Goal: Task Accomplishment & Management: Use online tool/utility

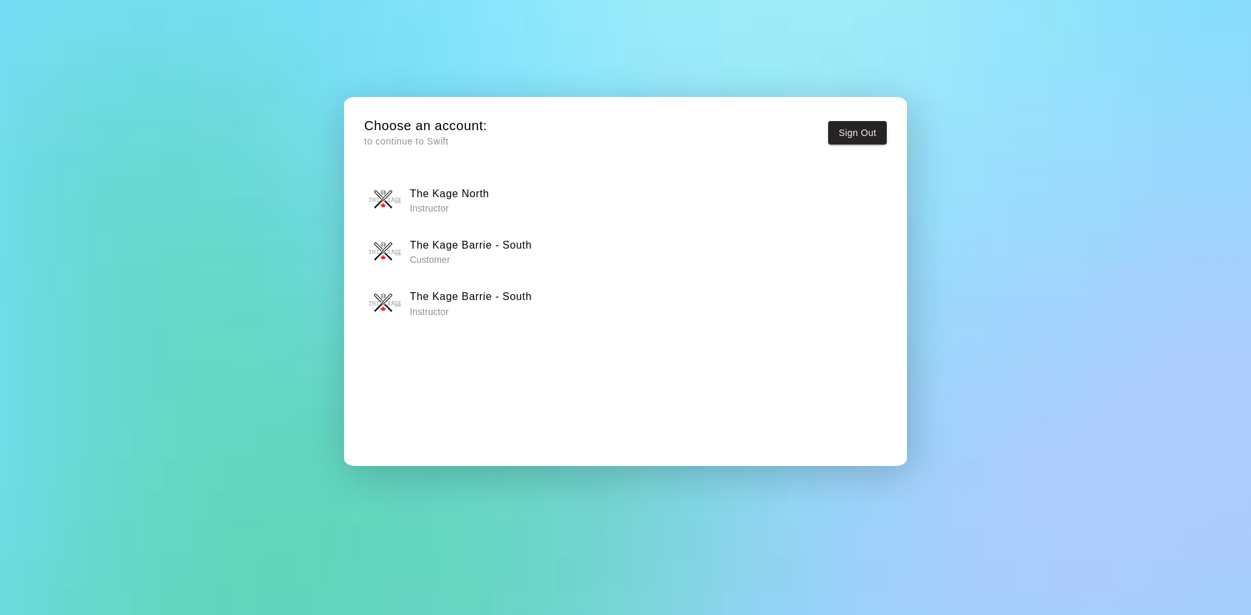
click at [493, 309] on p "Instructor" at bounding box center [471, 311] width 122 height 13
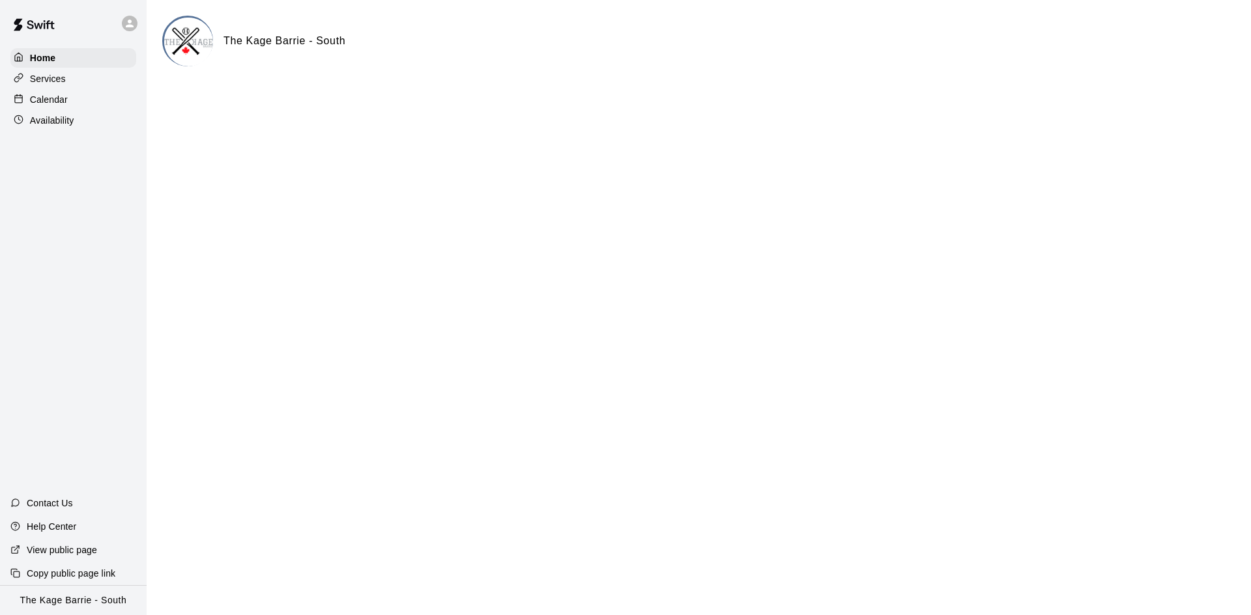
click at [50, 98] on p "Calendar" at bounding box center [49, 99] width 38 height 13
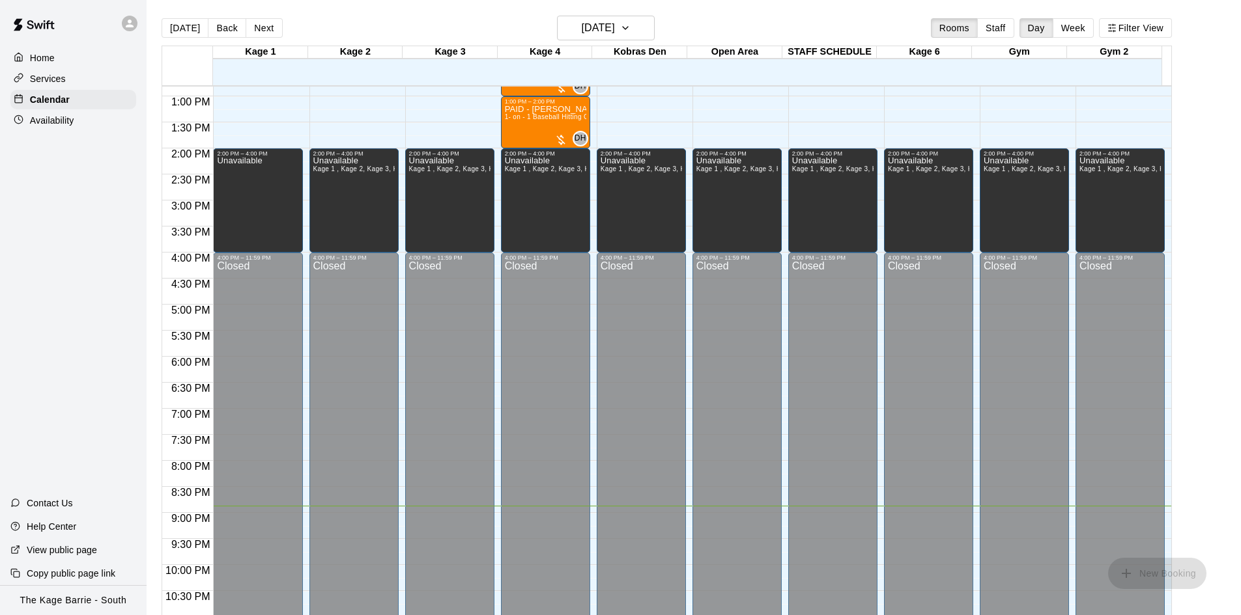
scroll to position [407, 0]
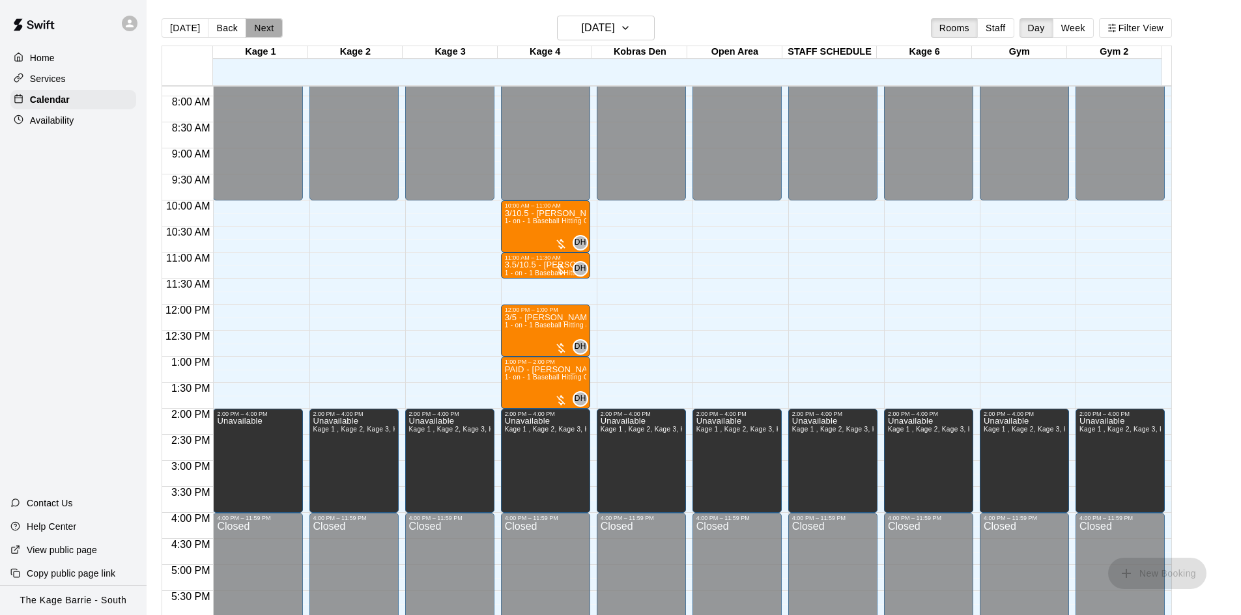
click at [259, 27] on button "Next" at bounding box center [264, 28] width 36 height 20
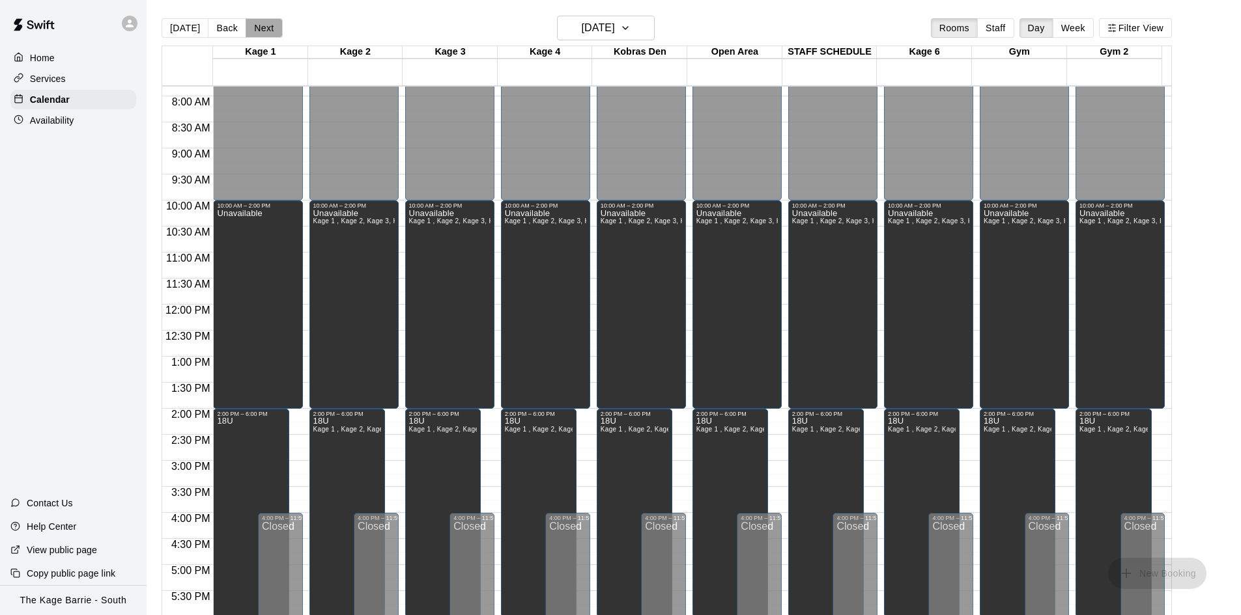
click at [266, 28] on button "Next" at bounding box center [264, 28] width 36 height 20
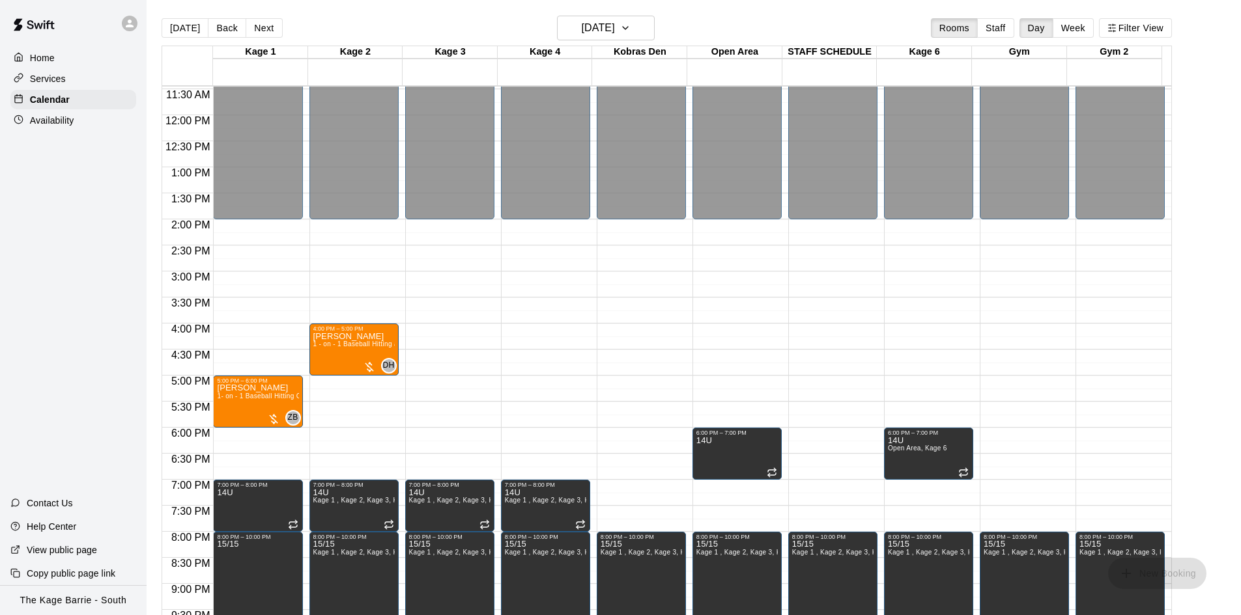
scroll to position [602, 0]
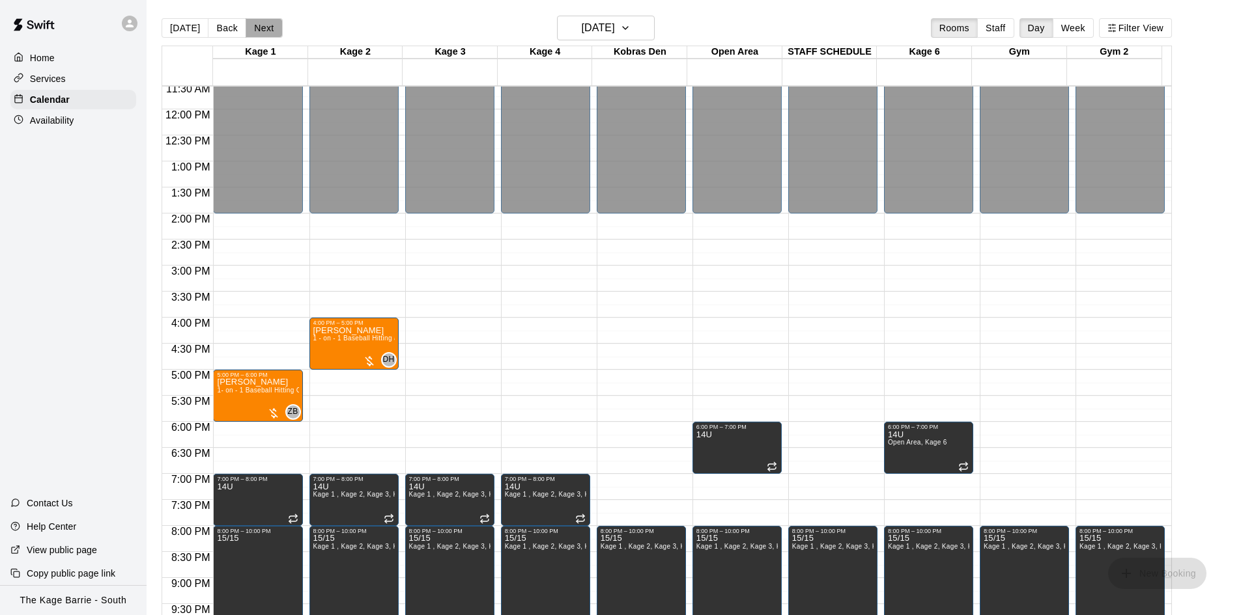
click at [261, 31] on button "Next" at bounding box center [264, 28] width 36 height 20
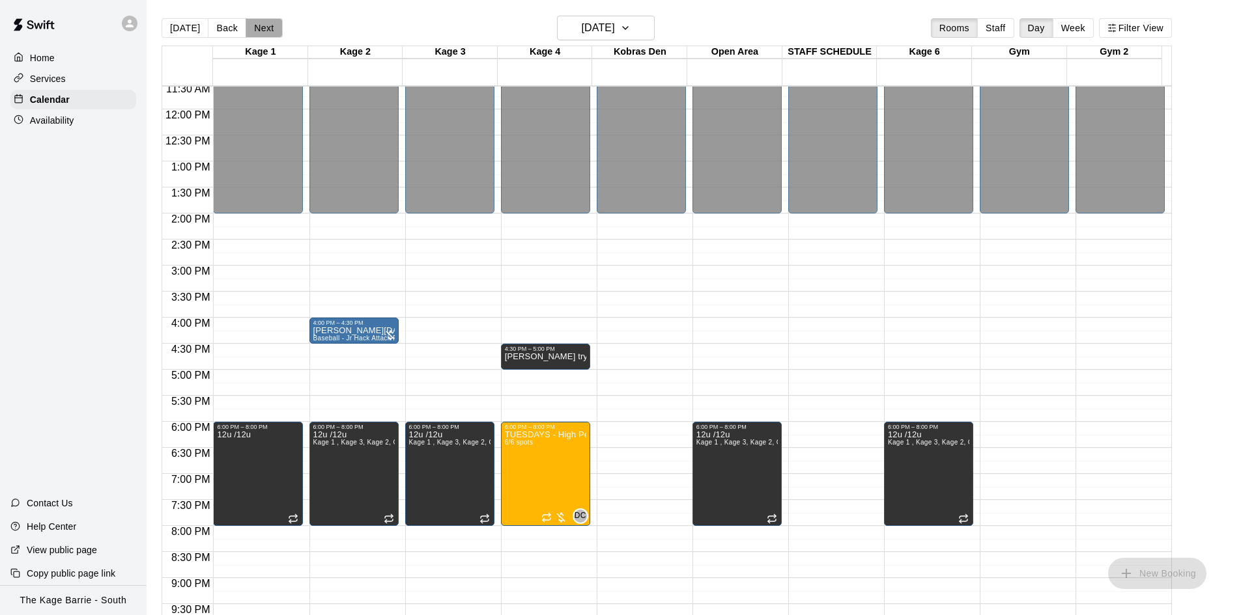
click at [261, 31] on button "Next" at bounding box center [264, 28] width 36 height 20
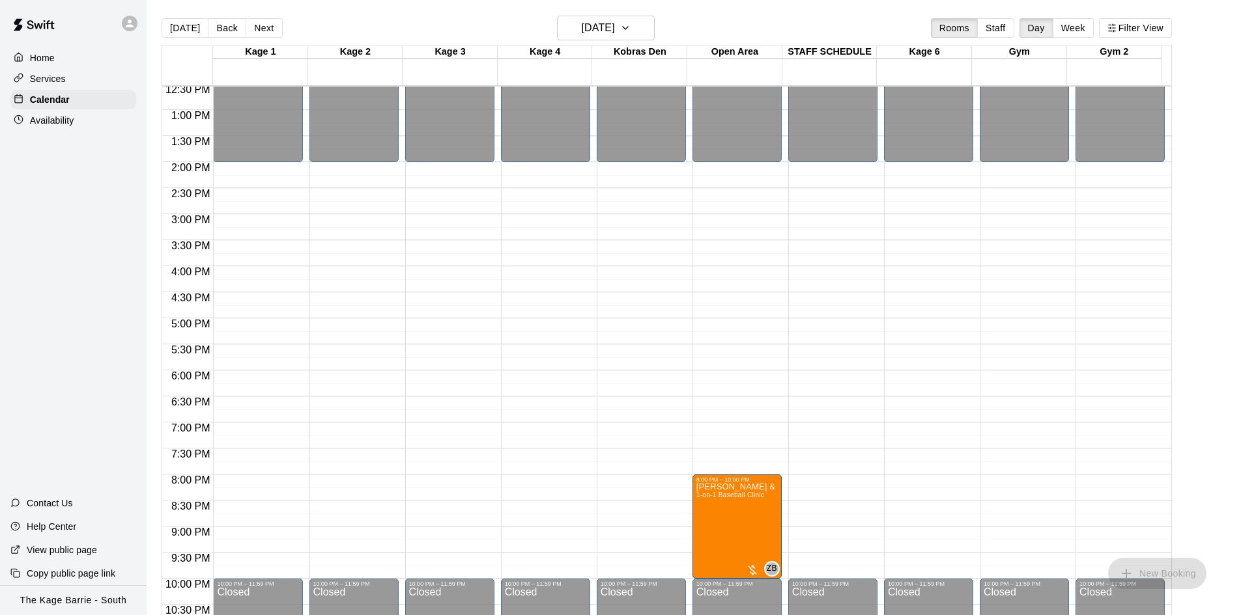
scroll to position [708, 0]
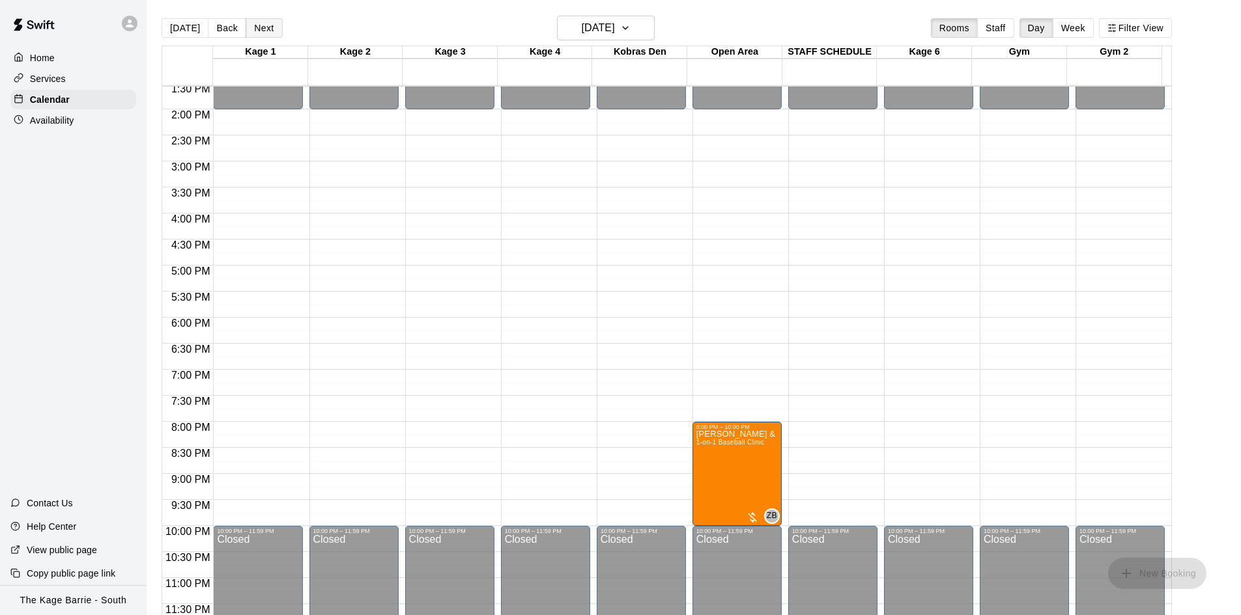
click at [264, 31] on button "Next" at bounding box center [264, 28] width 36 height 20
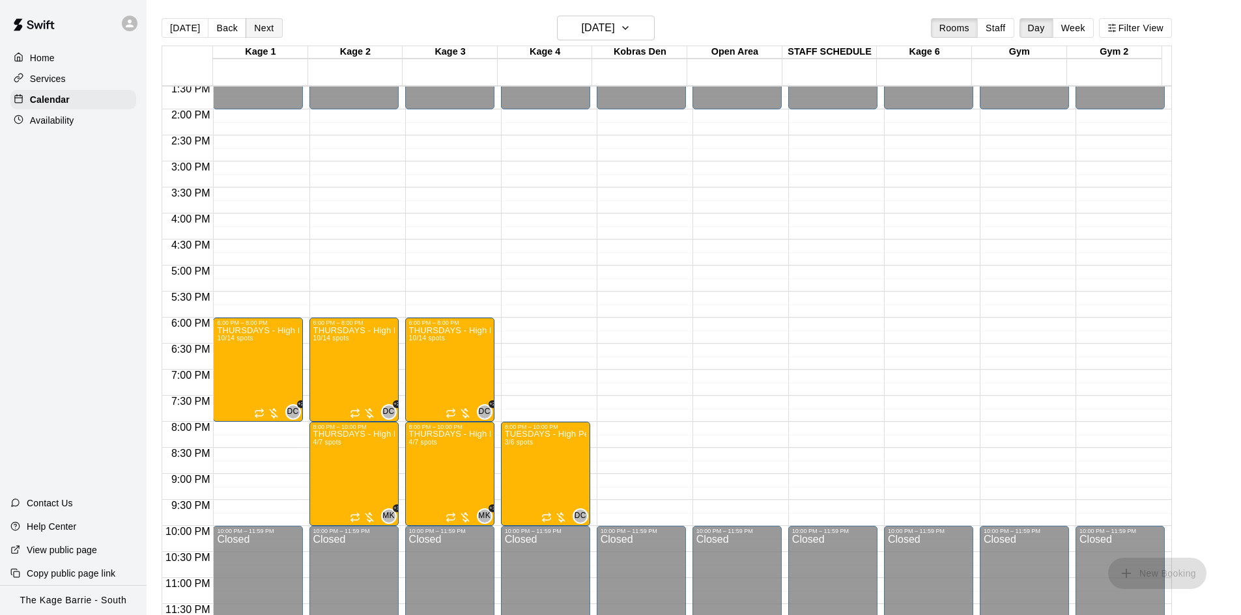
click at [264, 31] on button "Next" at bounding box center [264, 28] width 36 height 20
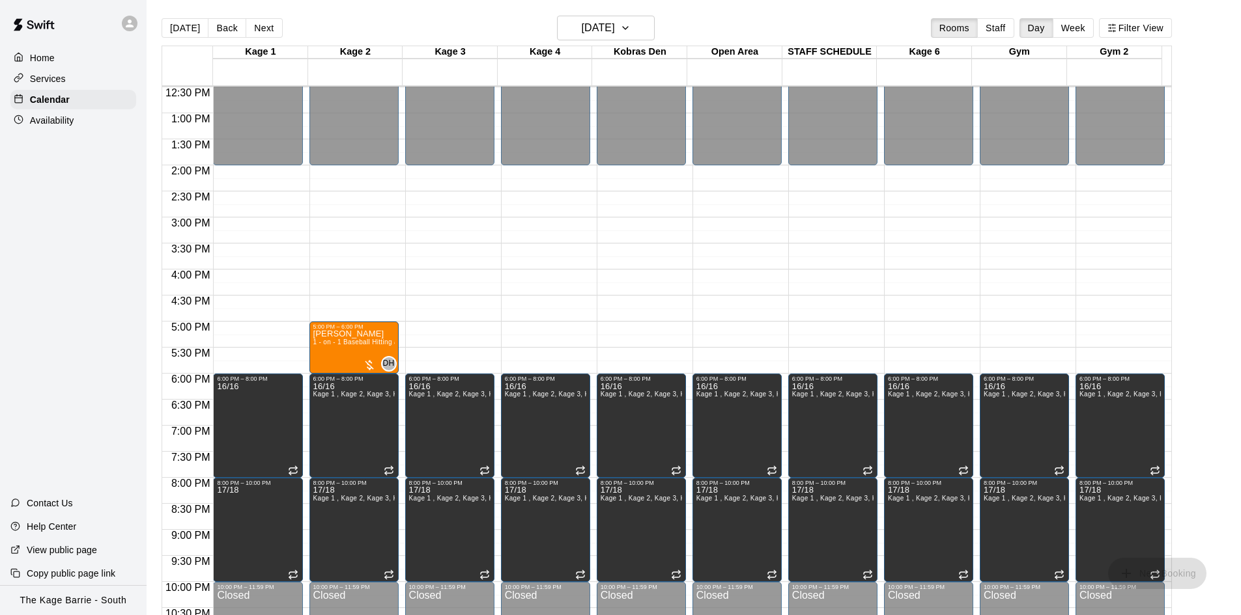
scroll to position [578, 0]
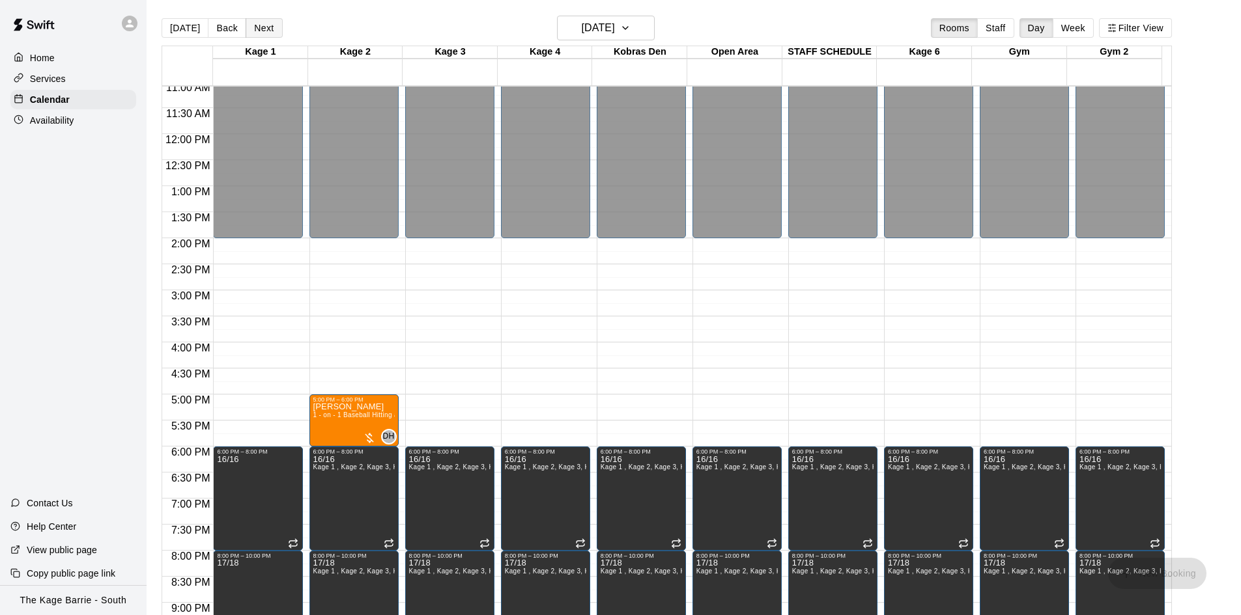
click at [264, 31] on button "Next" at bounding box center [264, 28] width 36 height 20
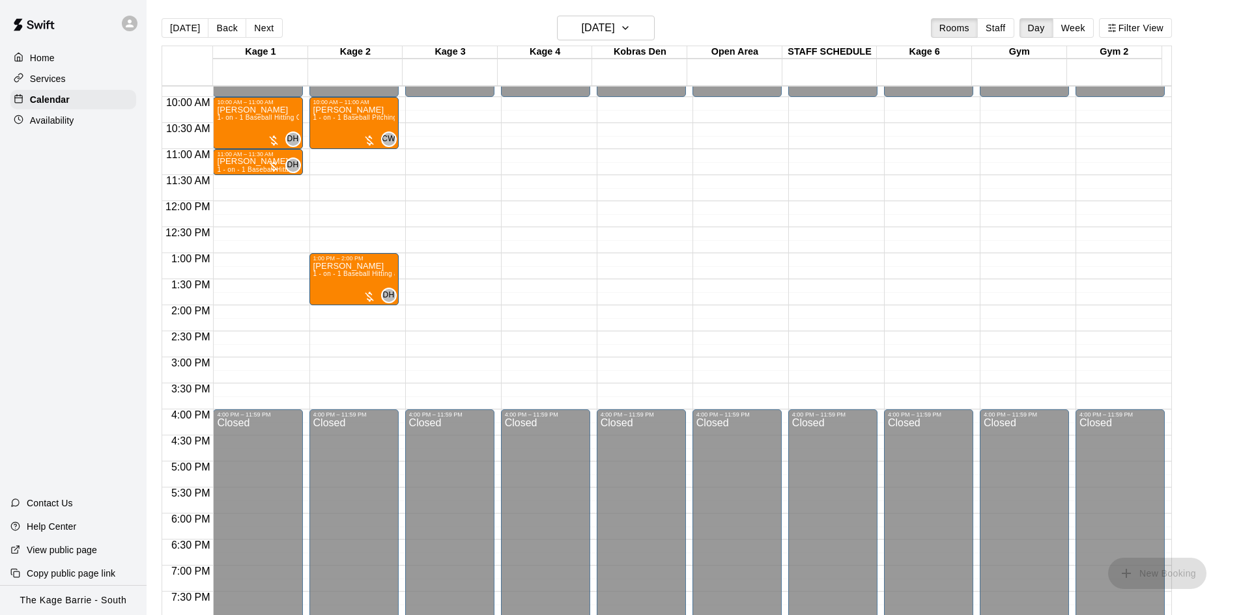
scroll to position [447, 0]
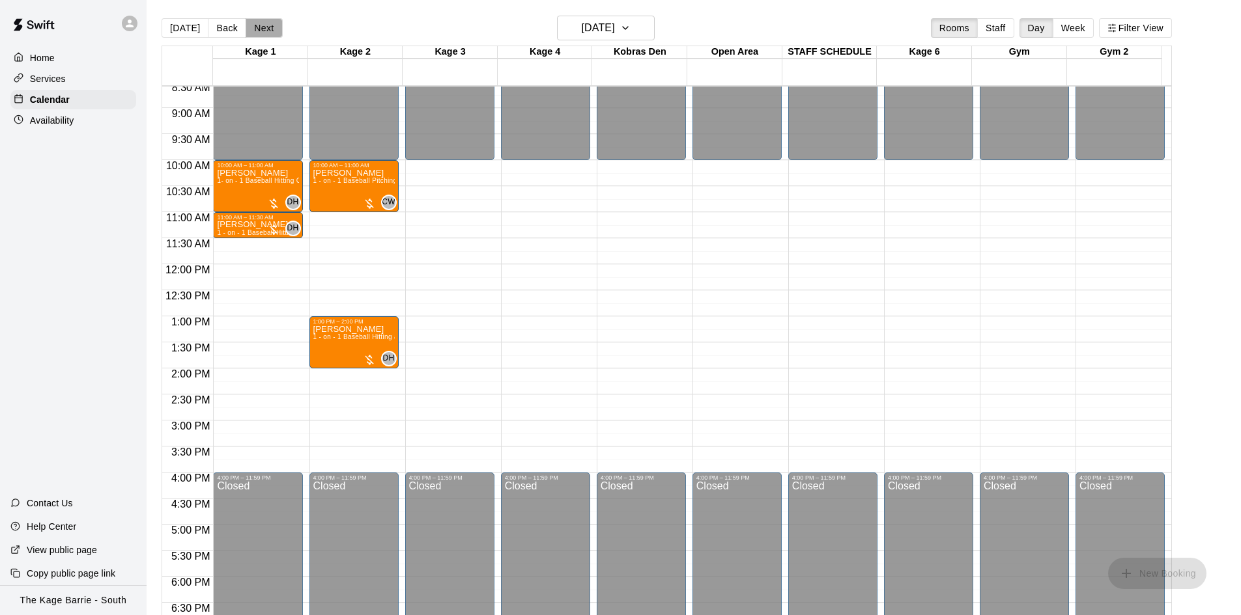
click at [255, 27] on button "Next" at bounding box center [264, 28] width 36 height 20
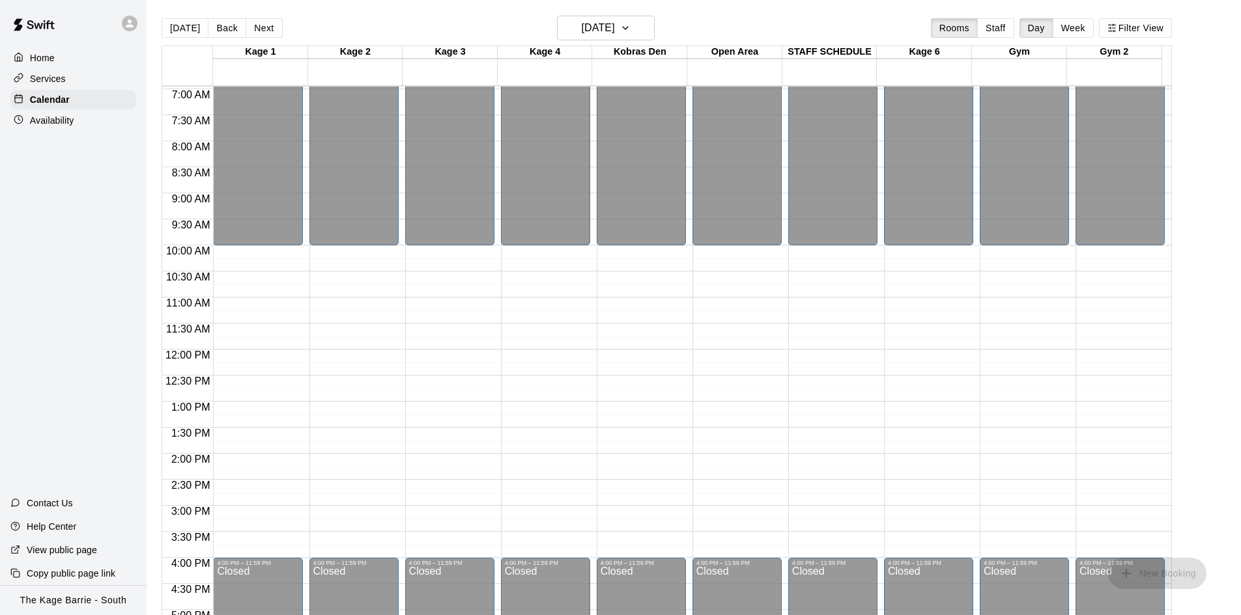
scroll to position [187, 0]
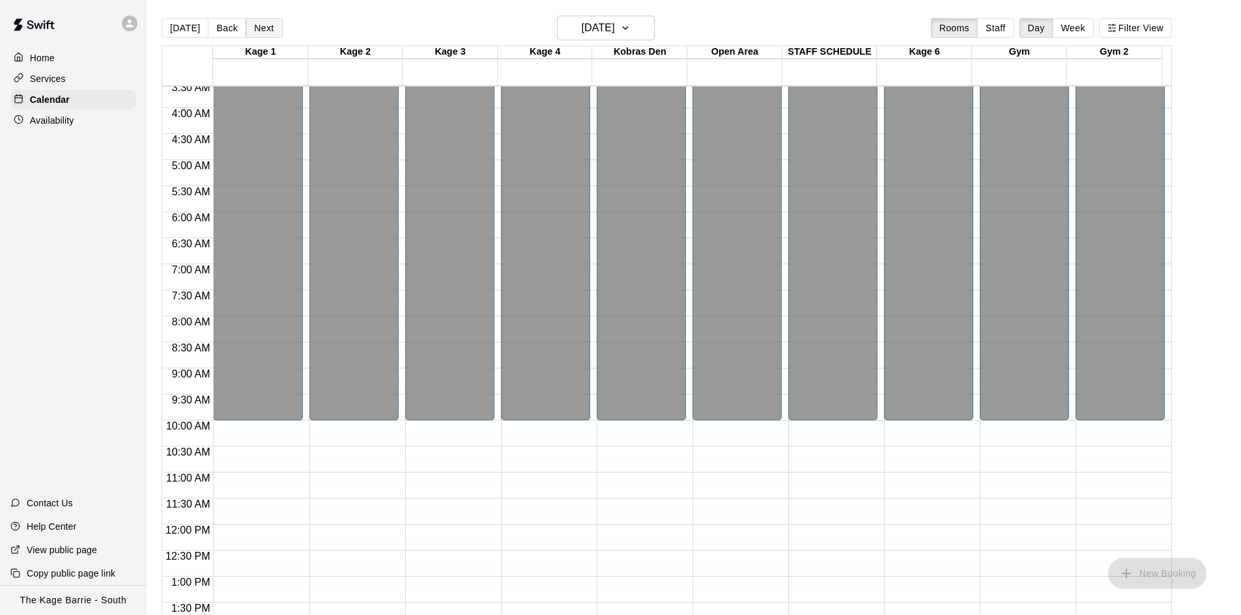
click at [259, 35] on button "Next" at bounding box center [264, 28] width 36 height 20
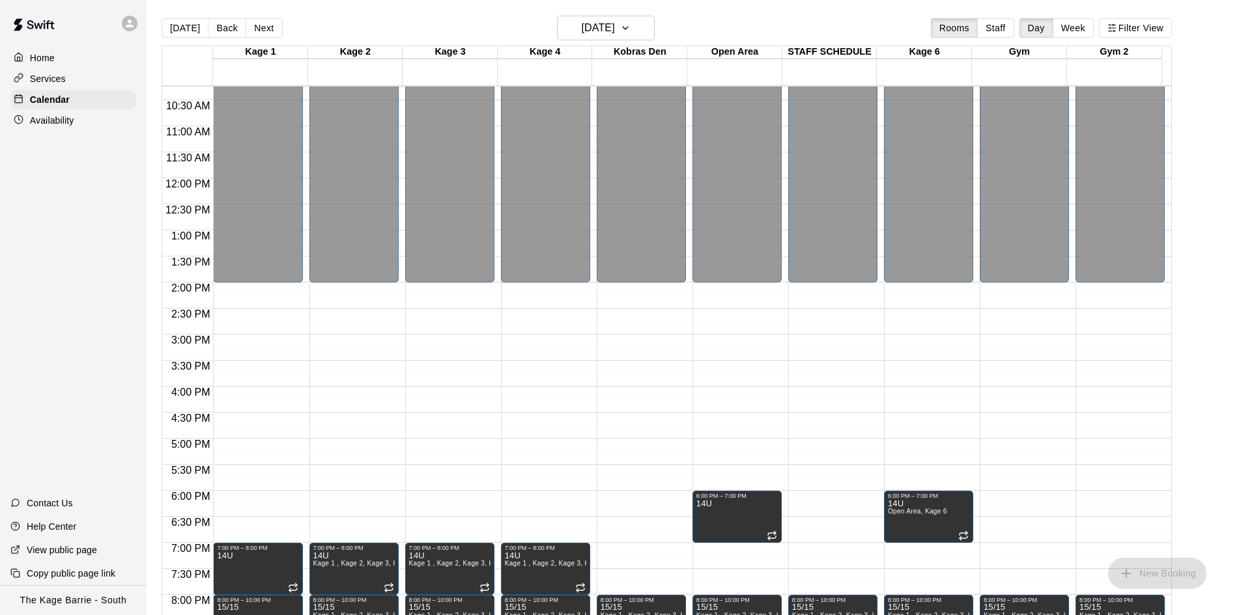
scroll to position [708, 0]
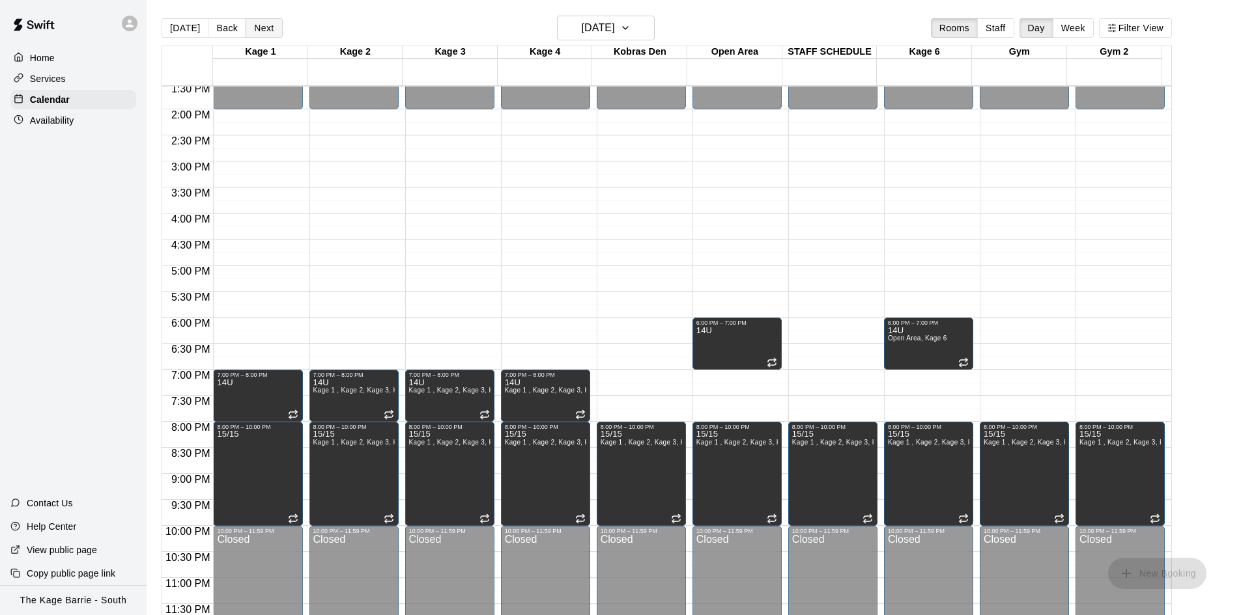
click at [259, 24] on button "Next" at bounding box center [264, 28] width 36 height 20
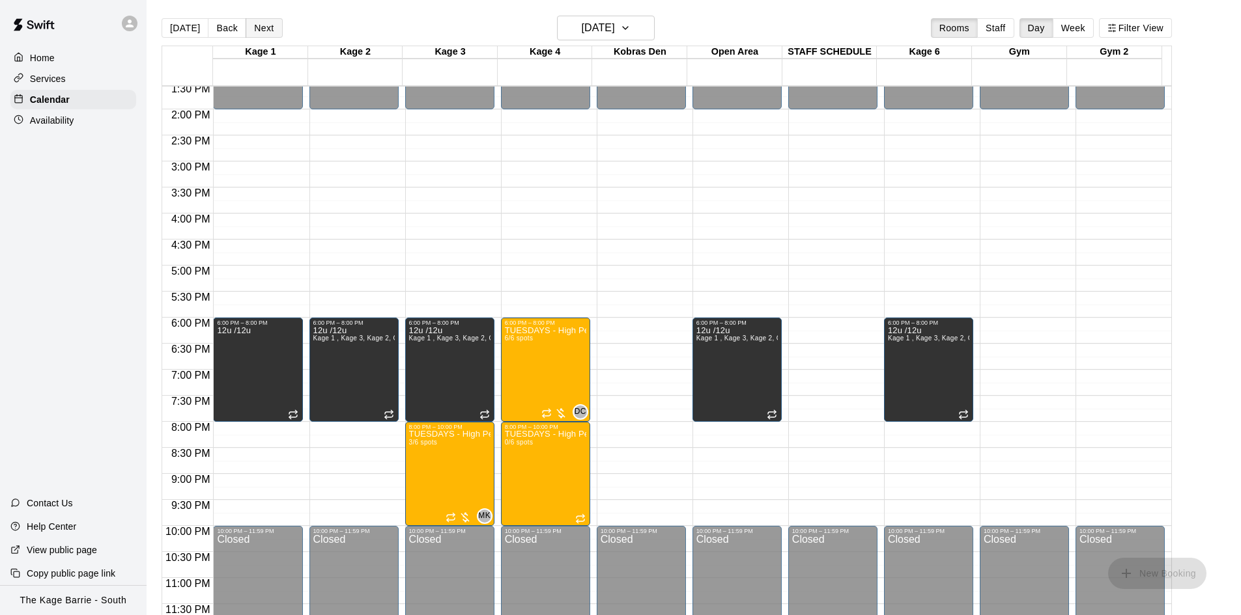
click at [259, 24] on button "Next" at bounding box center [264, 28] width 36 height 20
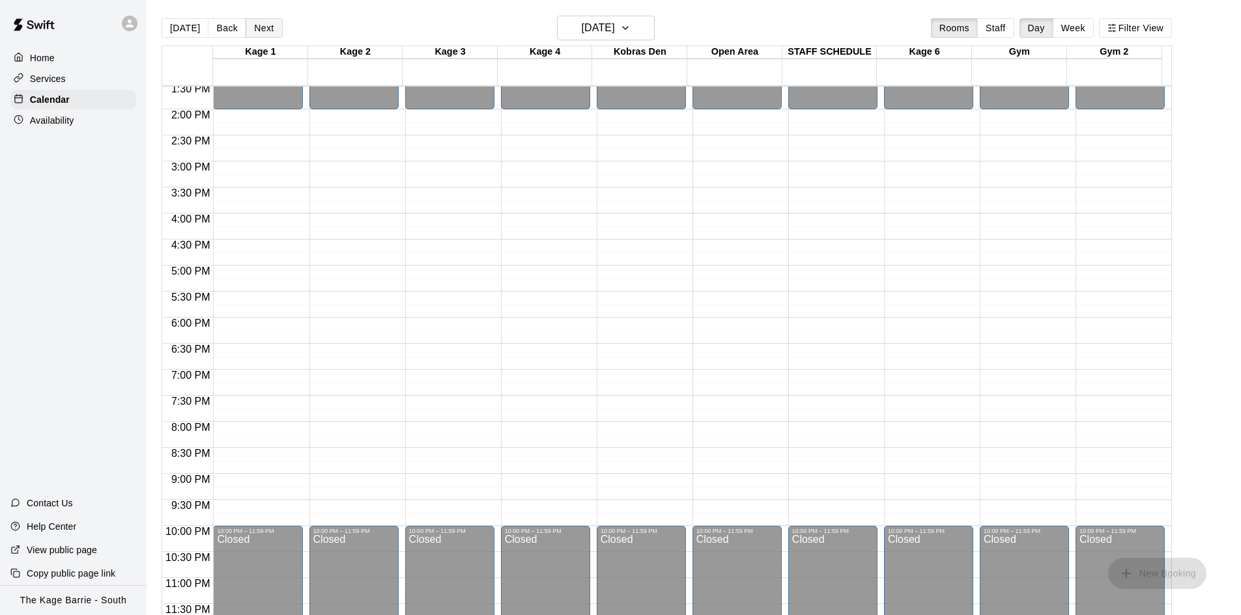
click at [259, 24] on button "Next" at bounding box center [264, 28] width 36 height 20
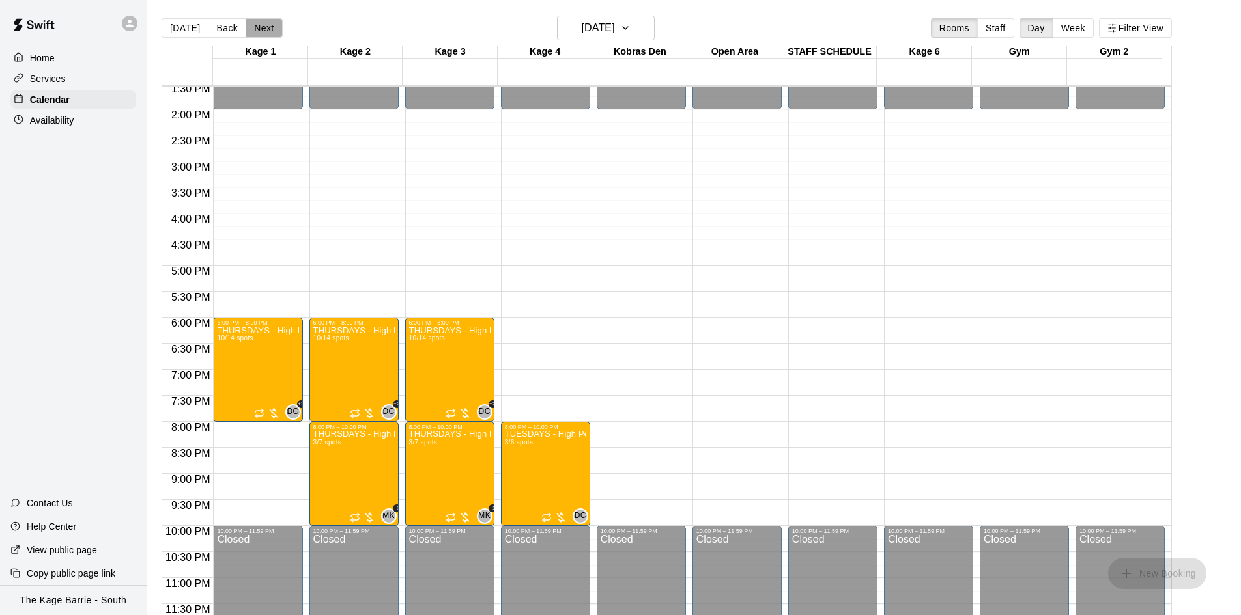
click at [259, 24] on button "Next" at bounding box center [264, 28] width 36 height 20
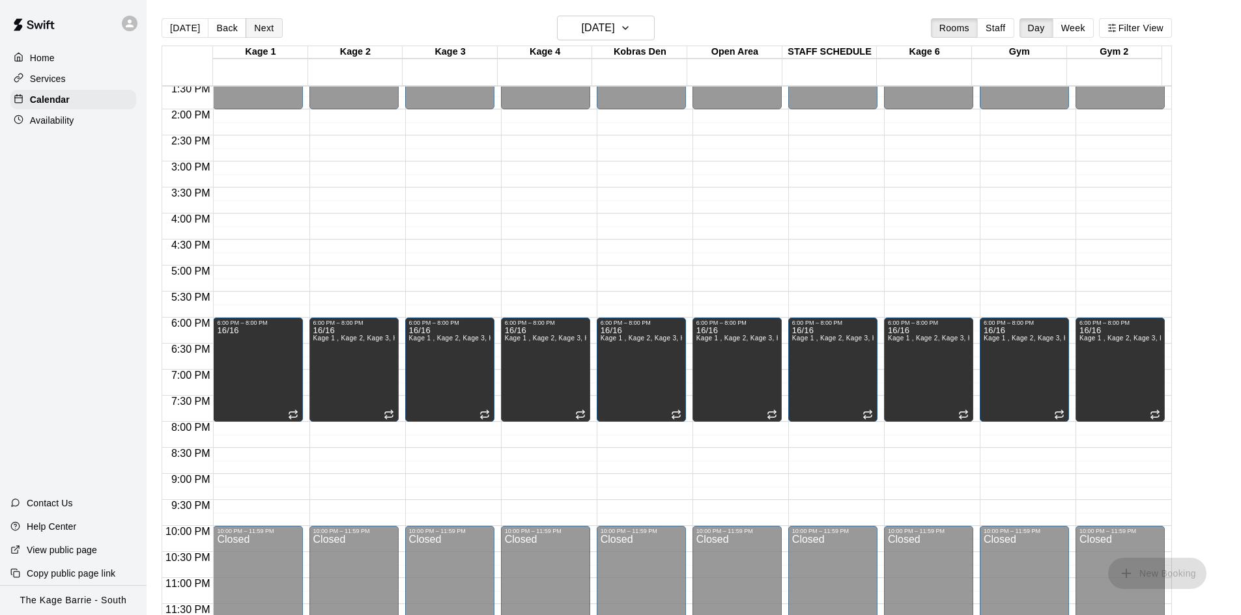
click at [259, 24] on button "Next" at bounding box center [264, 28] width 36 height 20
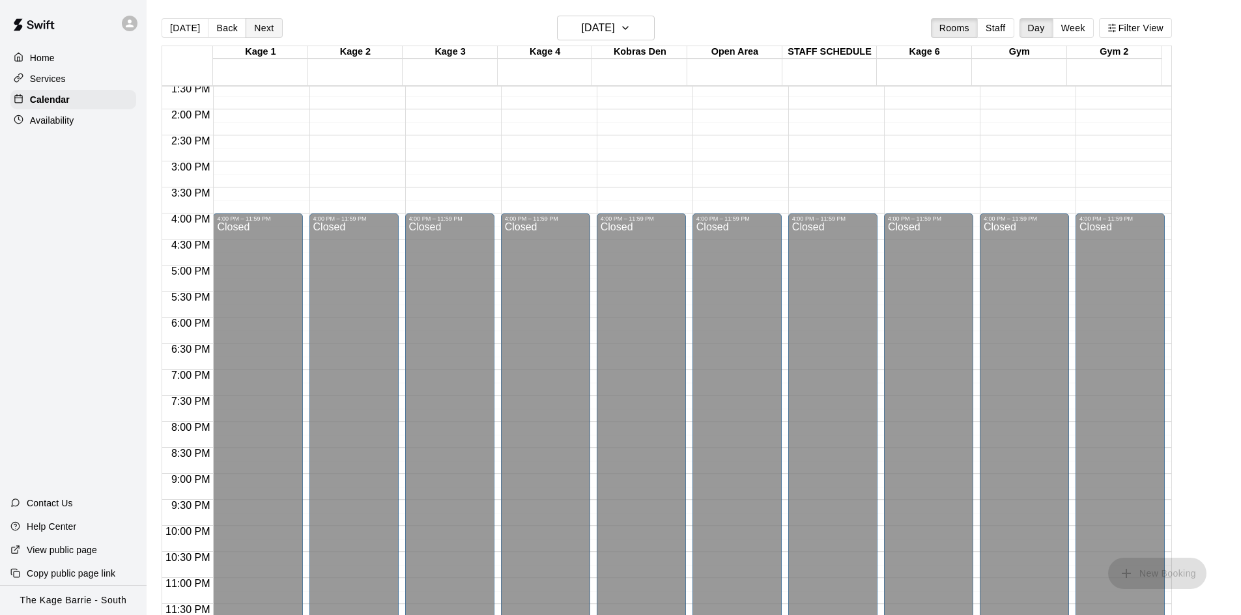
click at [259, 27] on button "Next" at bounding box center [264, 28] width 36 height 20
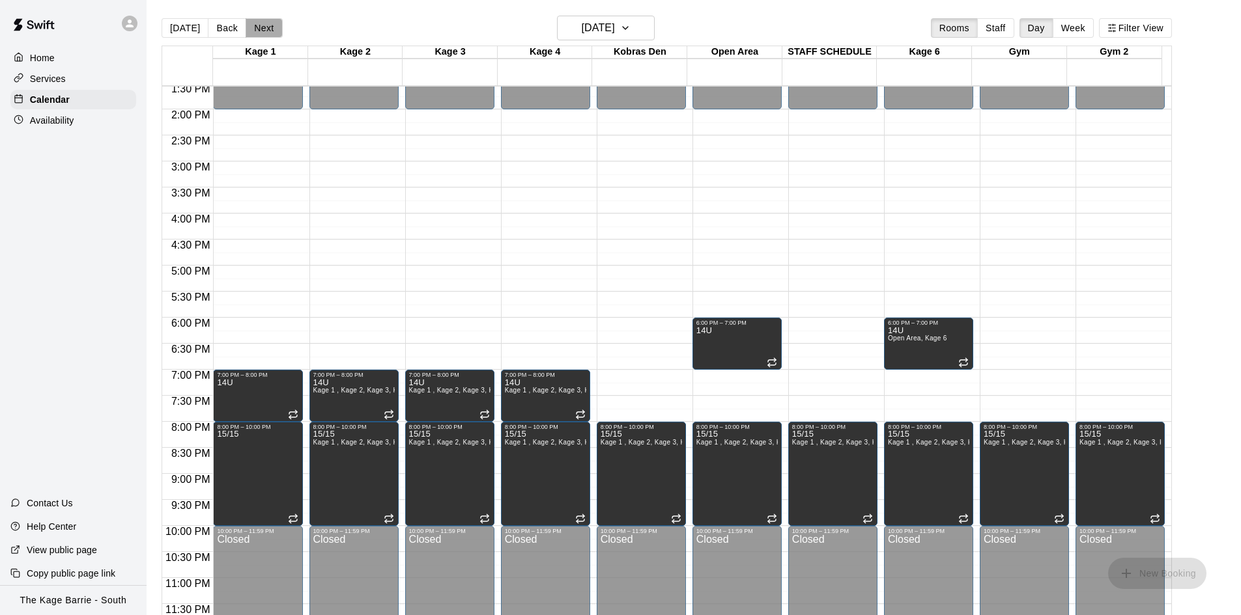
click at [259, 27] on button "Next" at bounding box center [264, 28] width 36 height 20
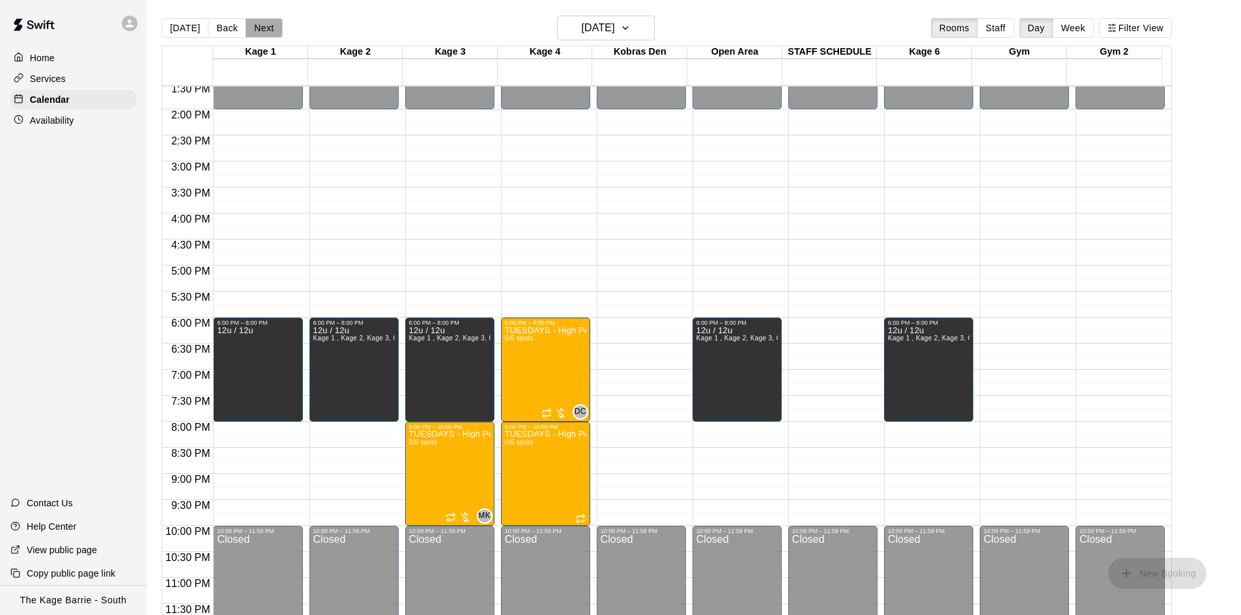
click at [259, 27] on button "Next" at bounding box center [264, 28] width 36 height 20
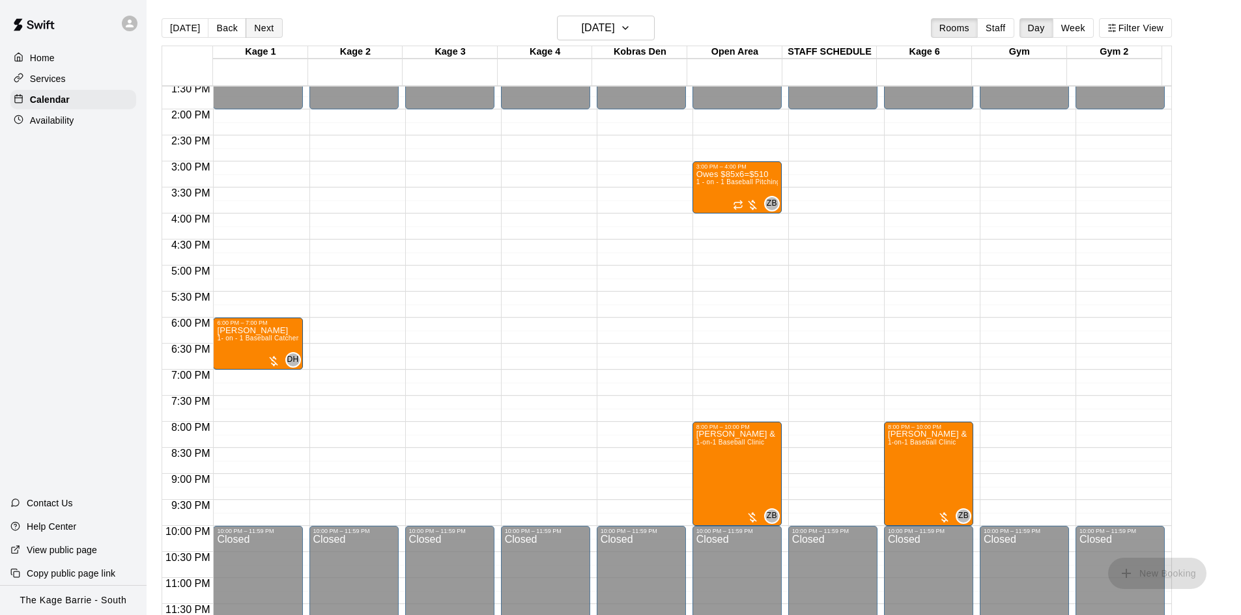
click at [259, 27] on button "Next" at bounding box center [264, 28] width 36 height 20
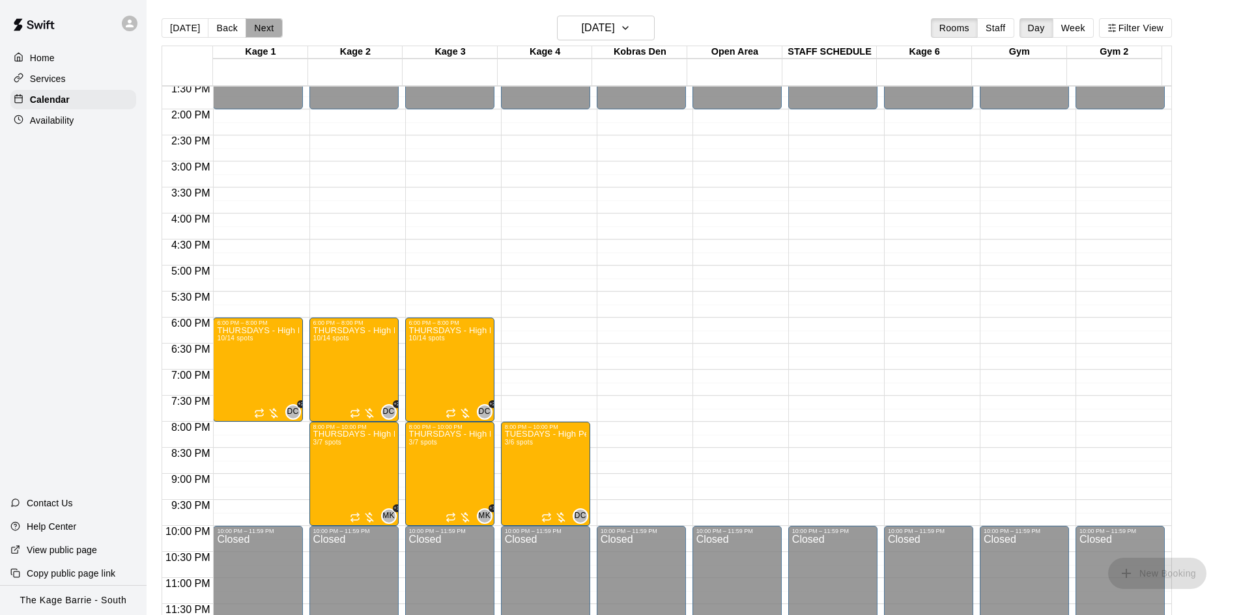
click at [259, 27] on button "Next" at bounding box center [264, 28] width 36 height 20
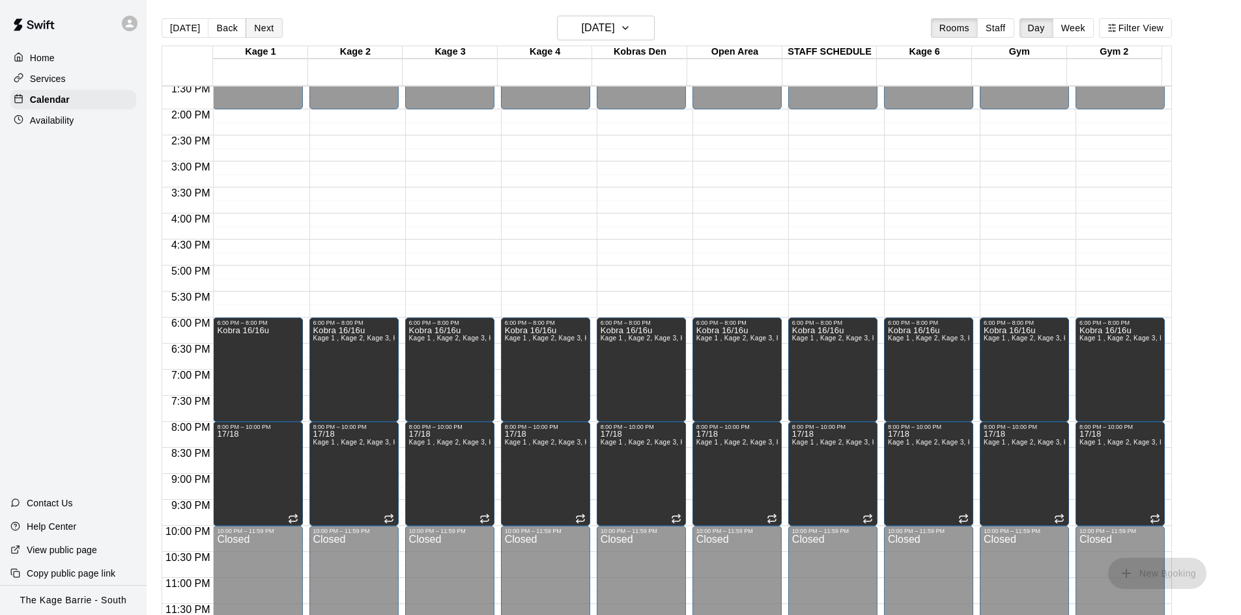
click at [259, 27] on button "Next" at bounding box center [264, 28] width 36 height 20
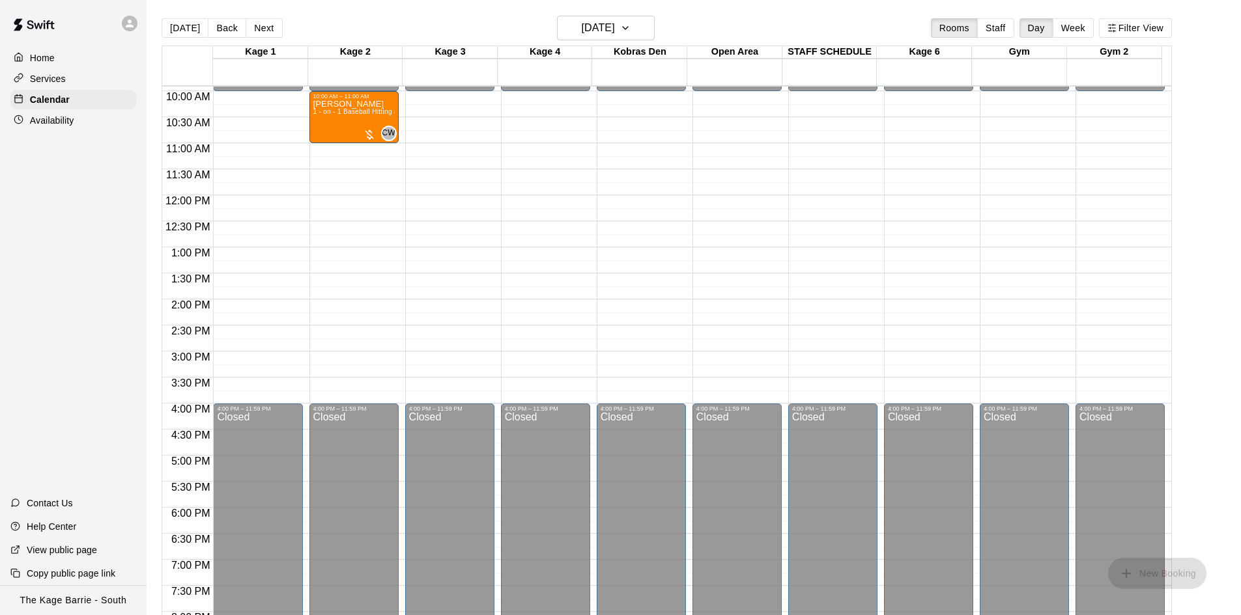
scroll to position [513, 0]
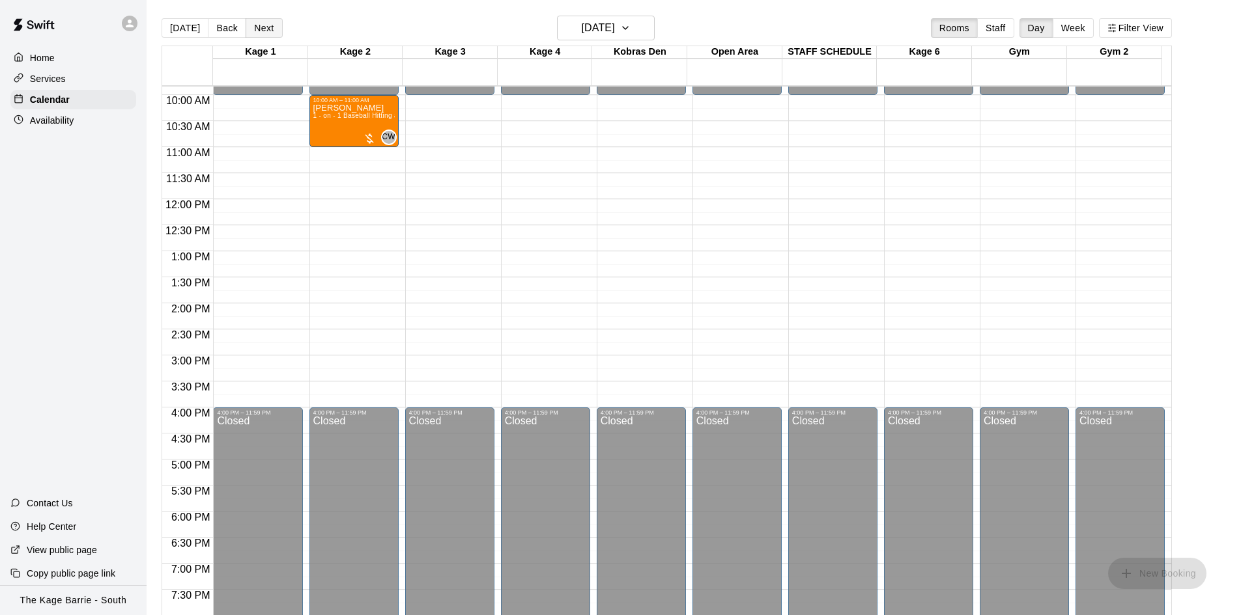
click at [268, 28] on button "Next" at bounding box center [264, 28] width 36 height 20
click at [267, 27] on button "Next" at bounding box center [264, 28] width 36 height 20
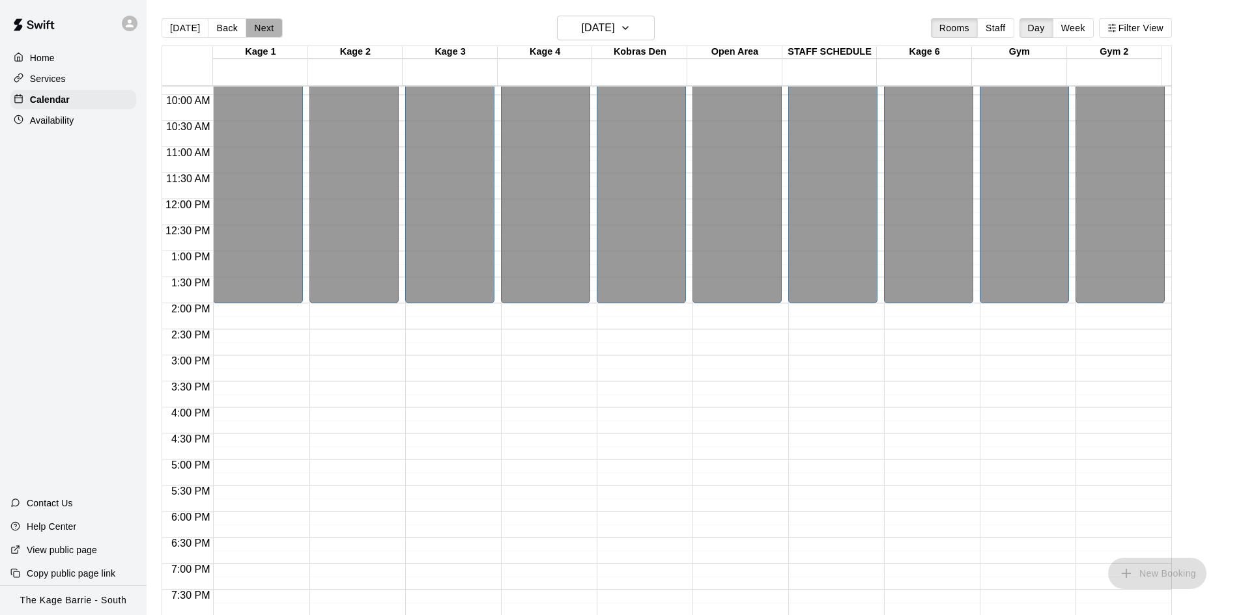
click at [267, 27] on button "Next" at bounding box center [264, 28] width 36 height 20
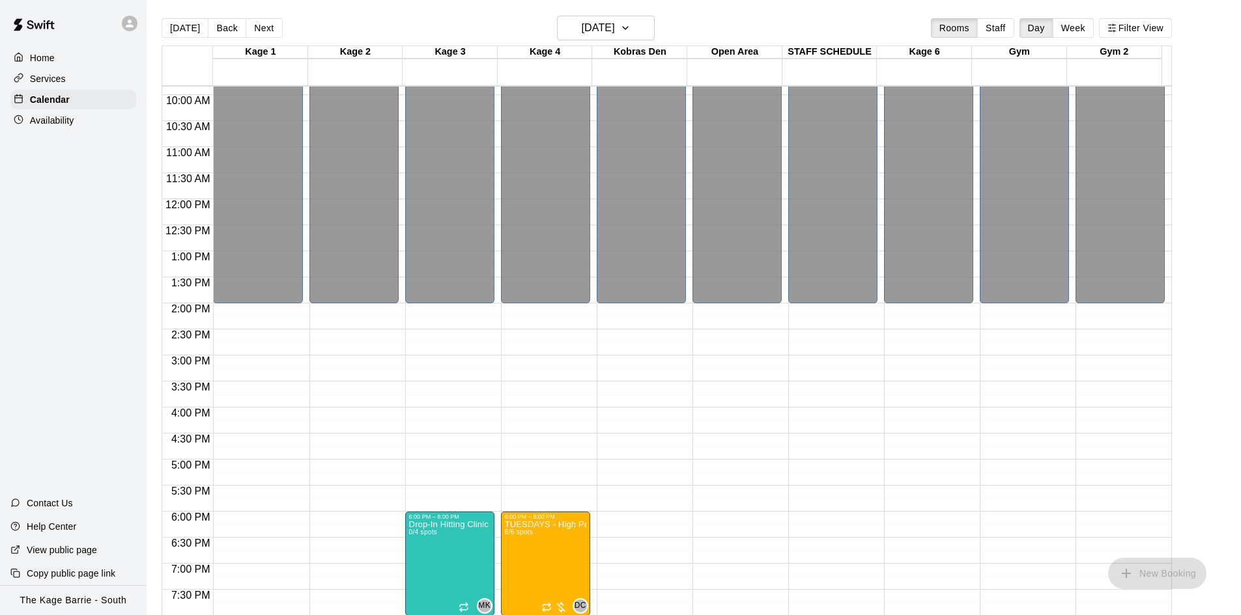
click at [267, 27] on button "Next" at bounding box center [264, 28] width 36 height 20
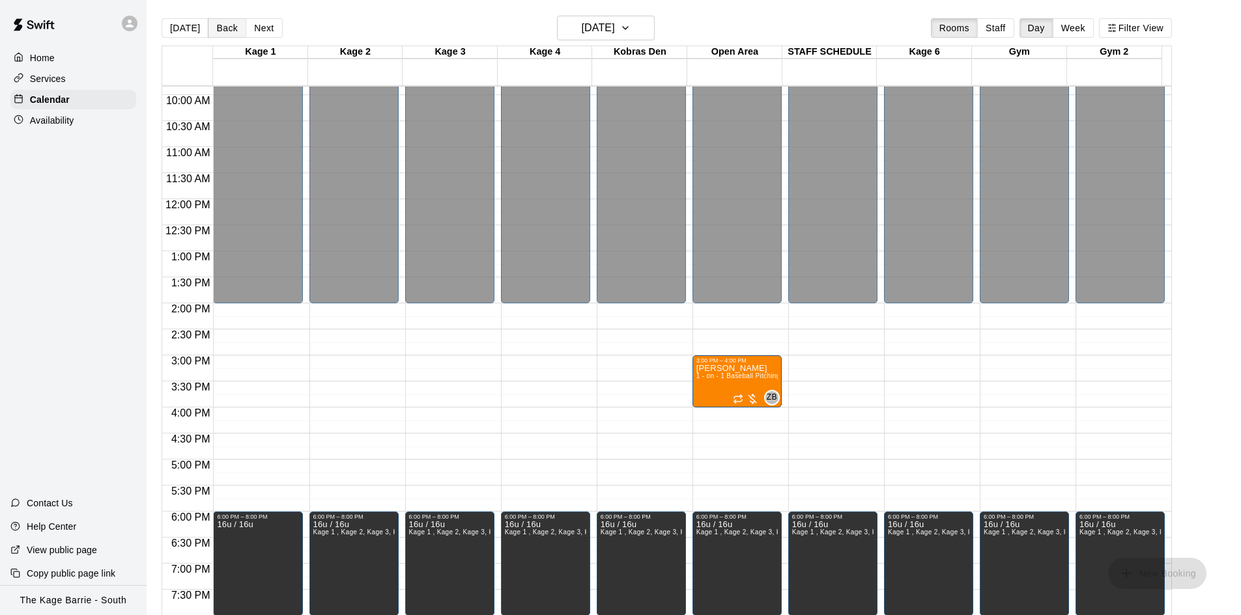
click at [235, 29] on button "Back" at bounding box center [227, 28] width 38 height 20
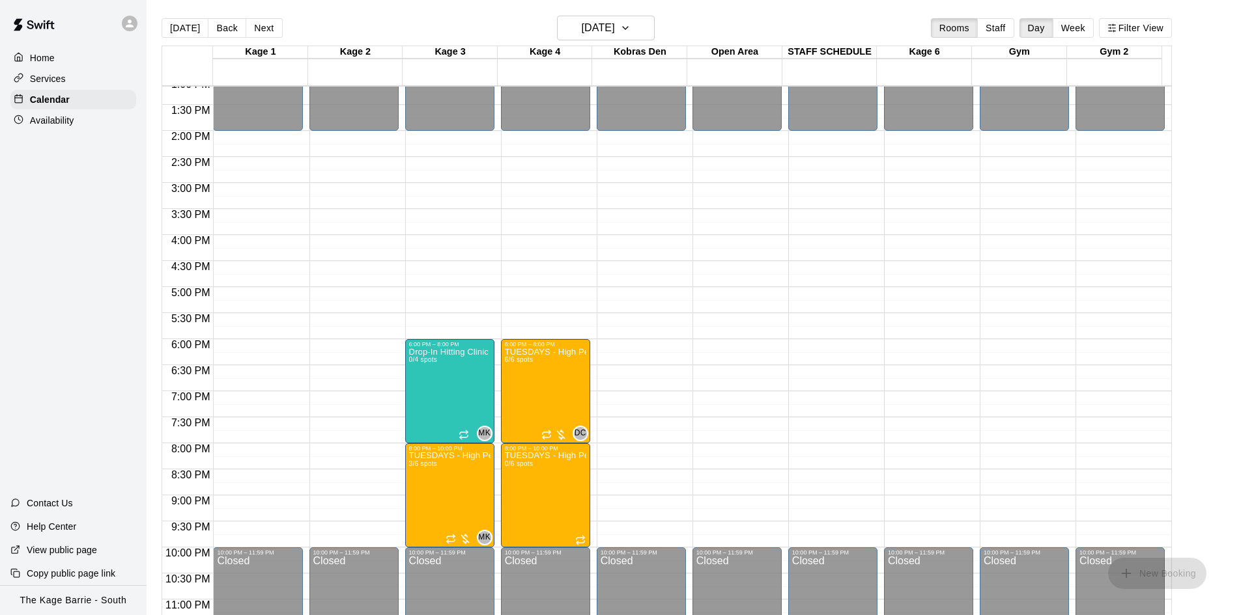
scroll to position [708, 0]
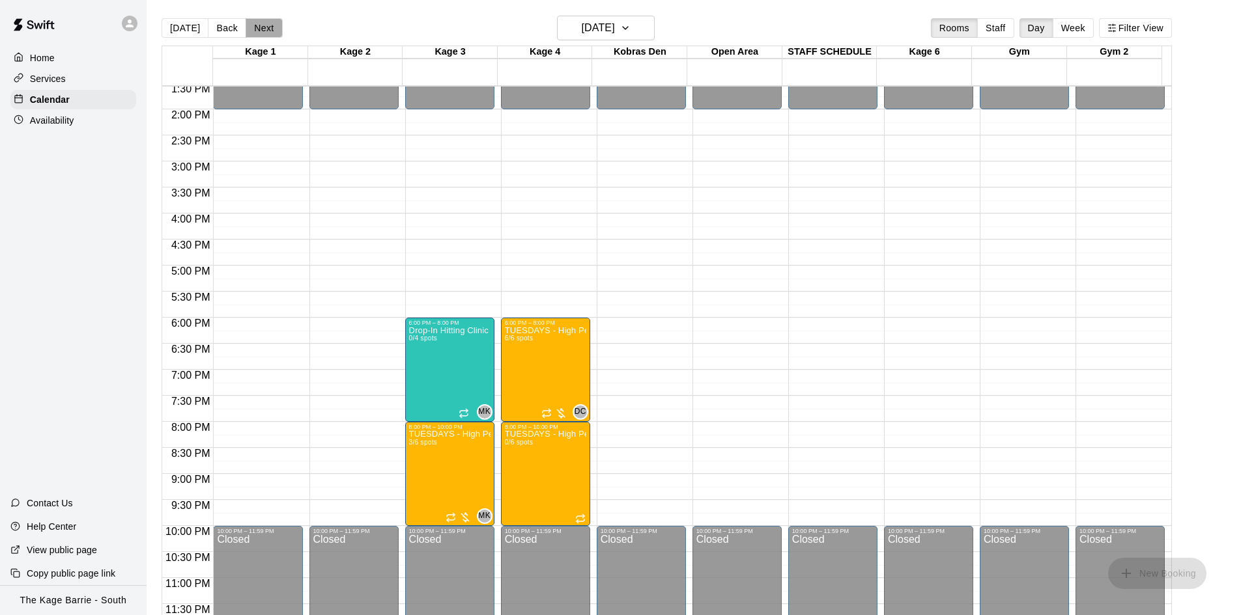
click at [266, 27] on button "Next" at bounding box center [264, 28] width 36 height 20
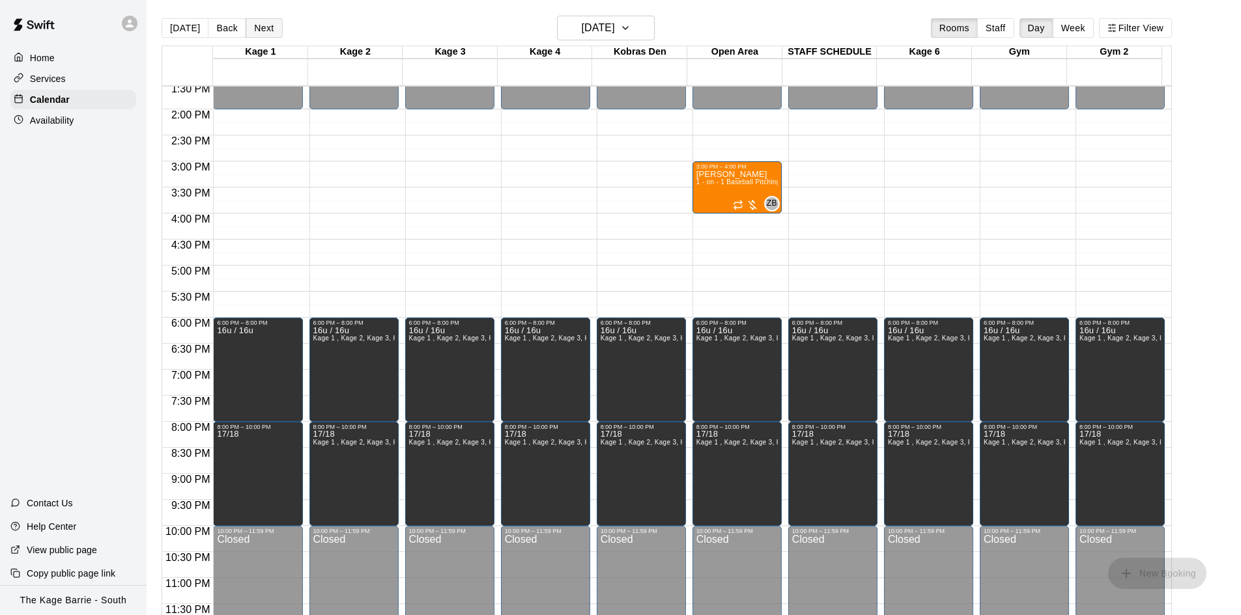
click at [266, 27] on button "Next" at bounding box center [264, 28] width 36 height 20
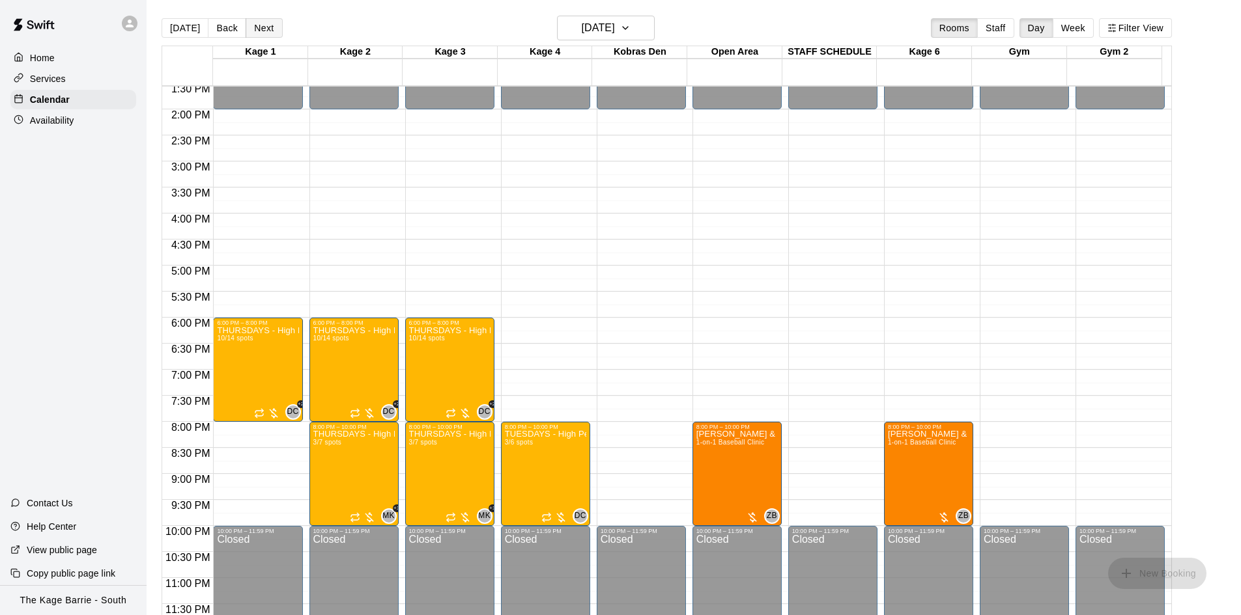
click at [266, 27] on button "Next" at bounding box center [264, 28] width 36 height 20
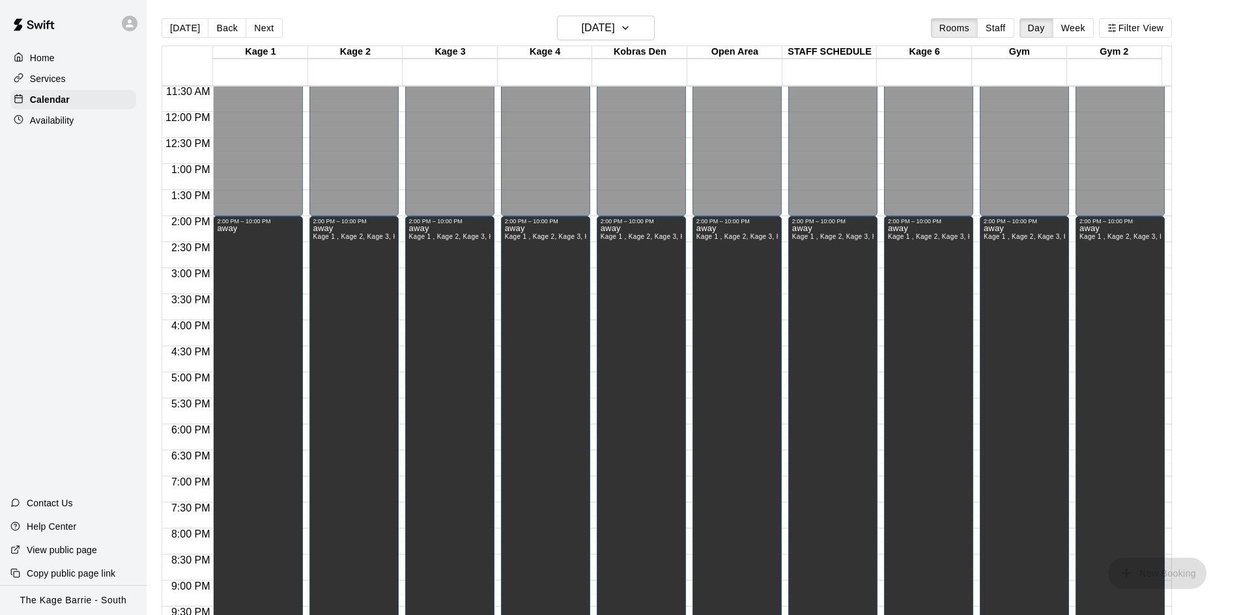
scroll to position [447, 0]
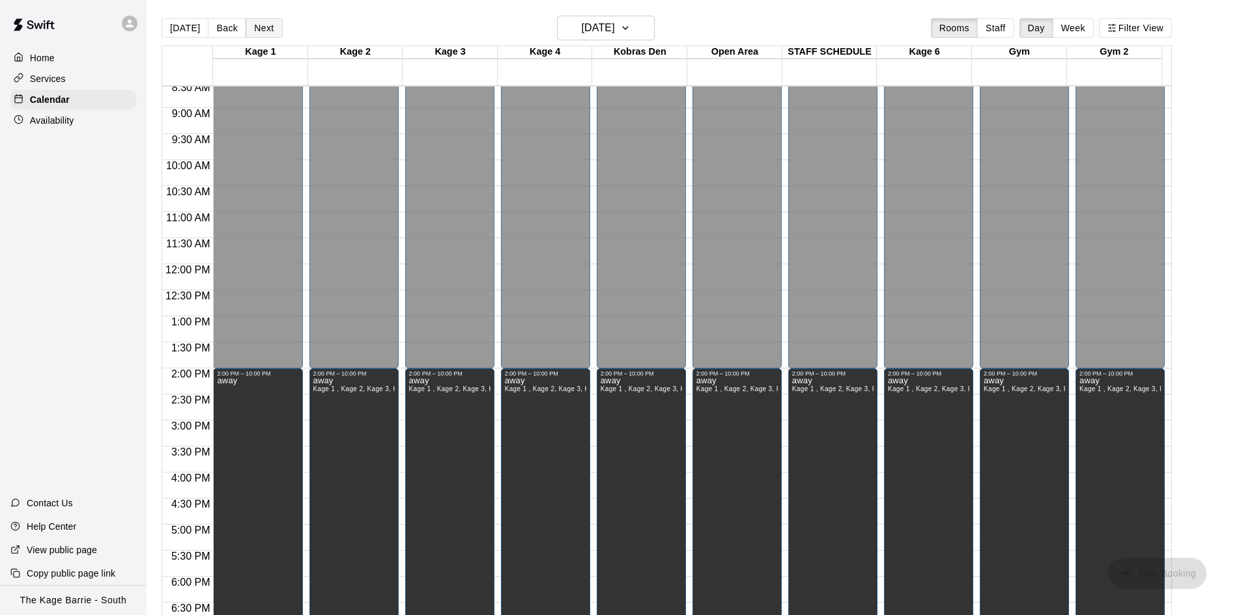
click at [263, 31] on button "Next" at bounding box center [264, 28] width 36 height 20
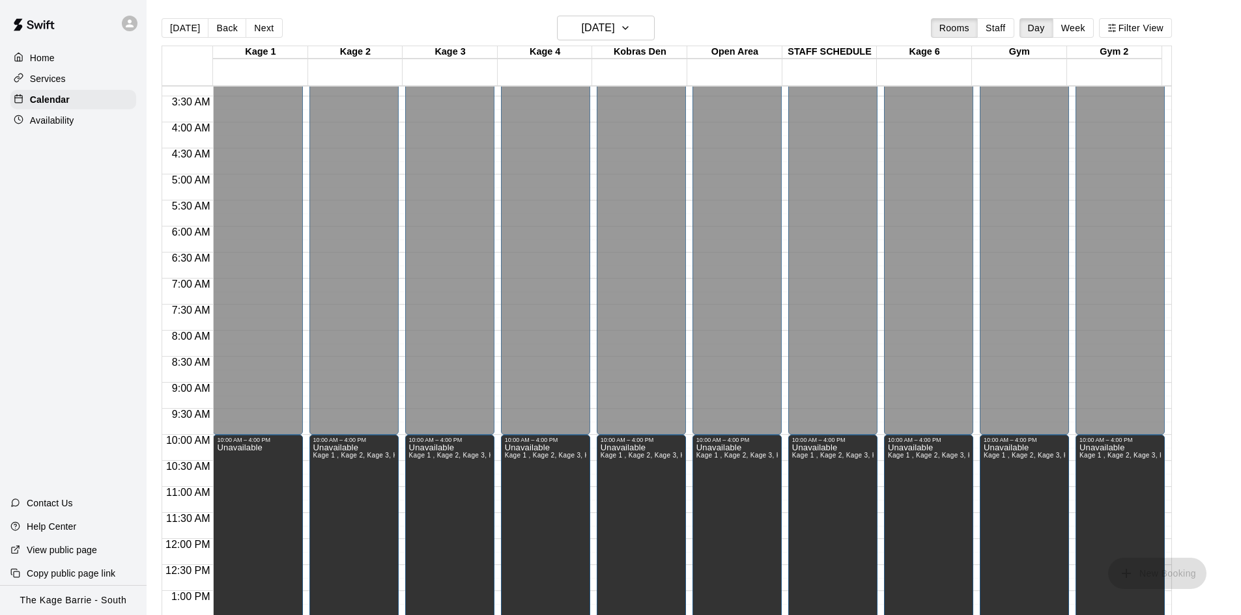
scroll to position [57, 0]
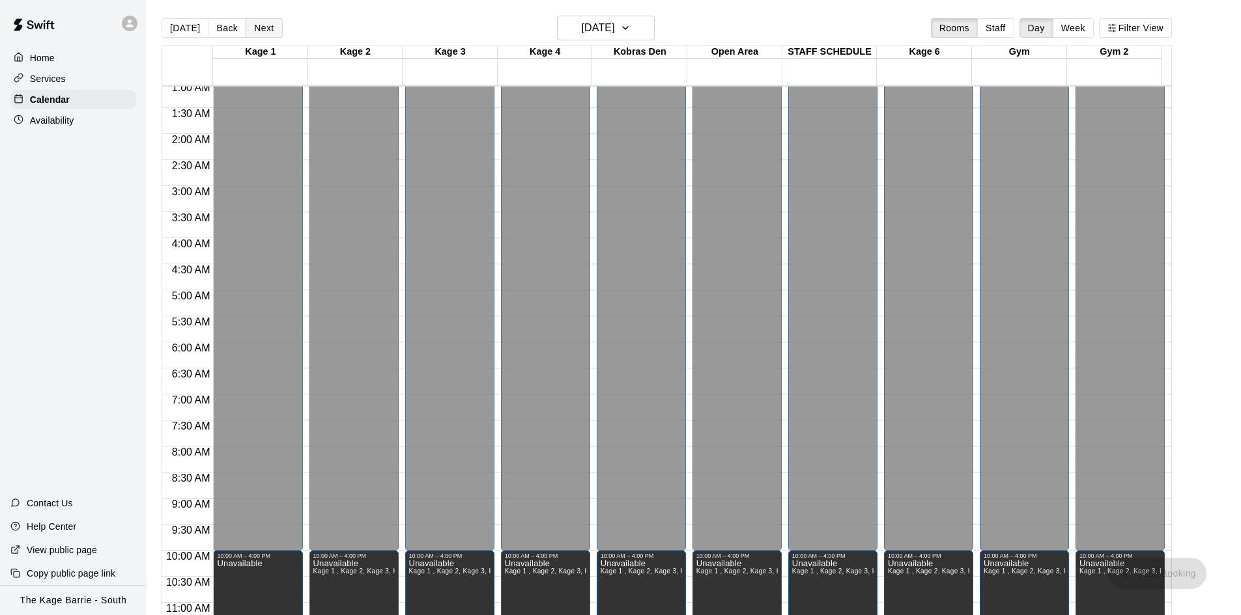
click at [262, 26] on button "Next" at bounding box center [264, 28] width 36 height 20
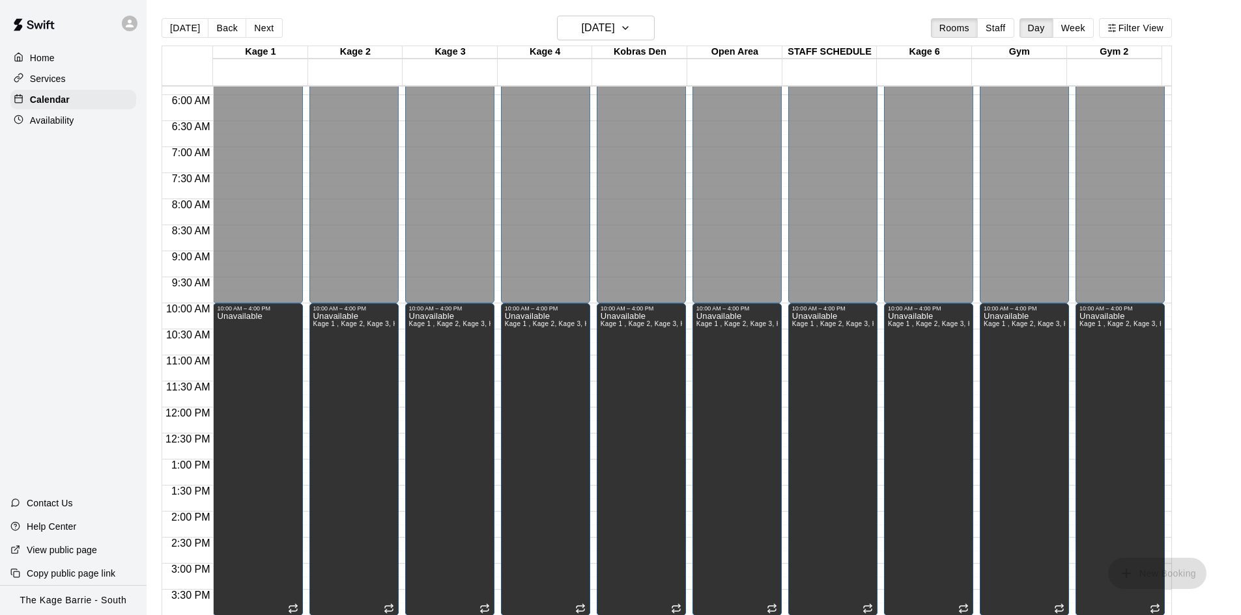
scroll to position [447, 0]
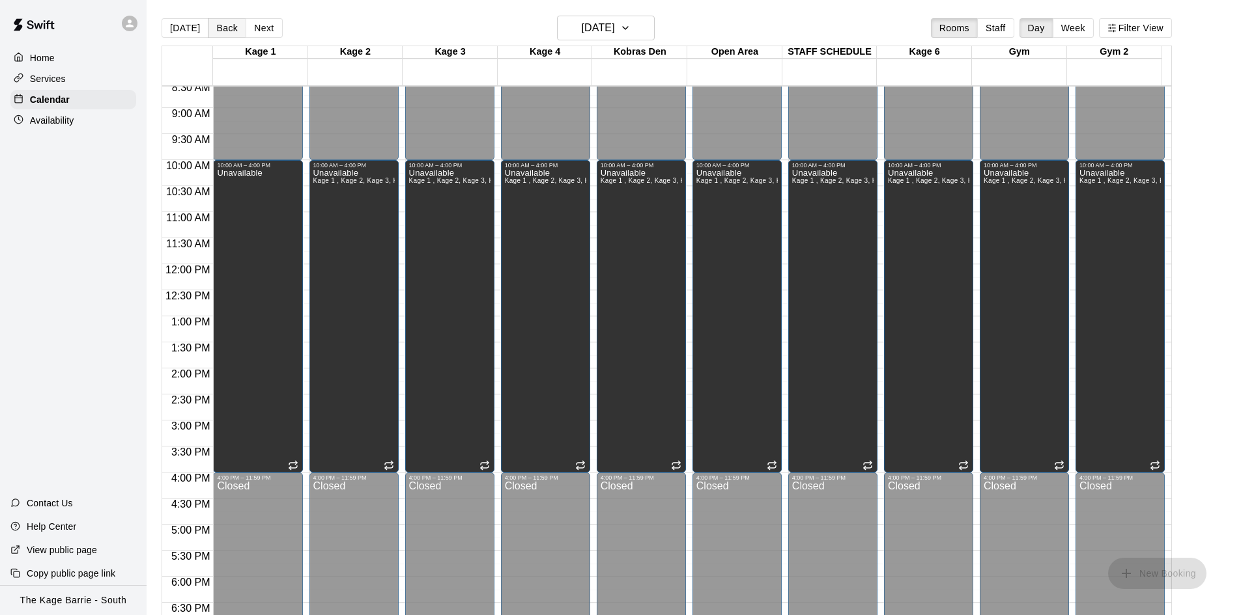
click at [231, 29] on button "Back" at bounding box center [227, 28] width 38 height 20
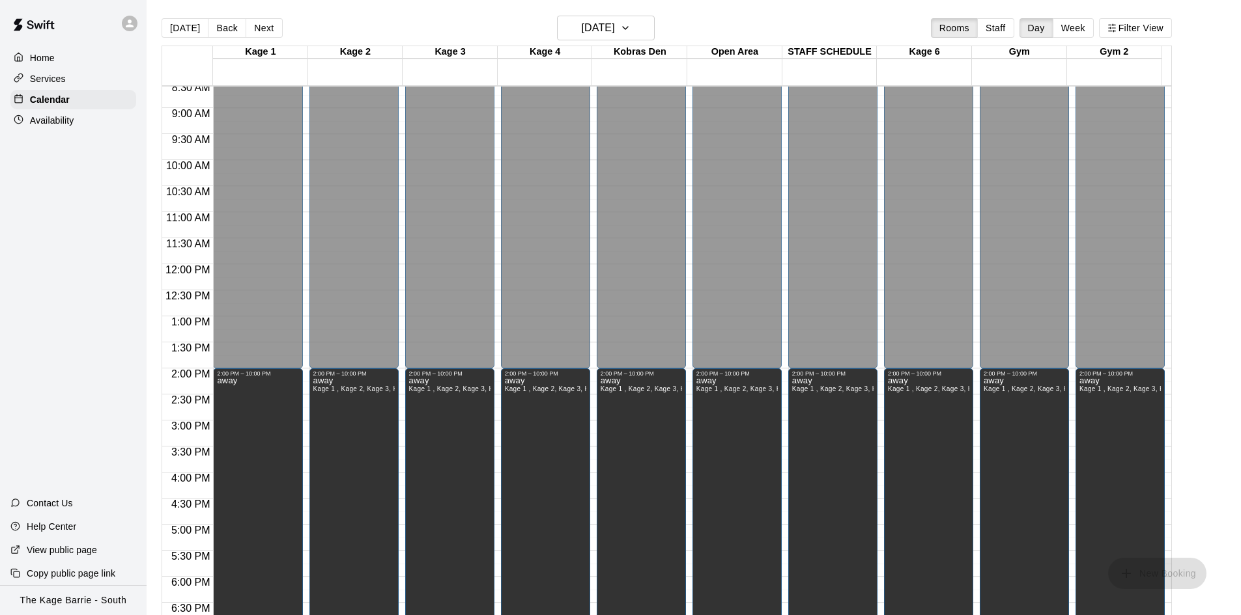
click at [221, 25] on button "Back" at bounding box center [227, 28] width 38 height 20
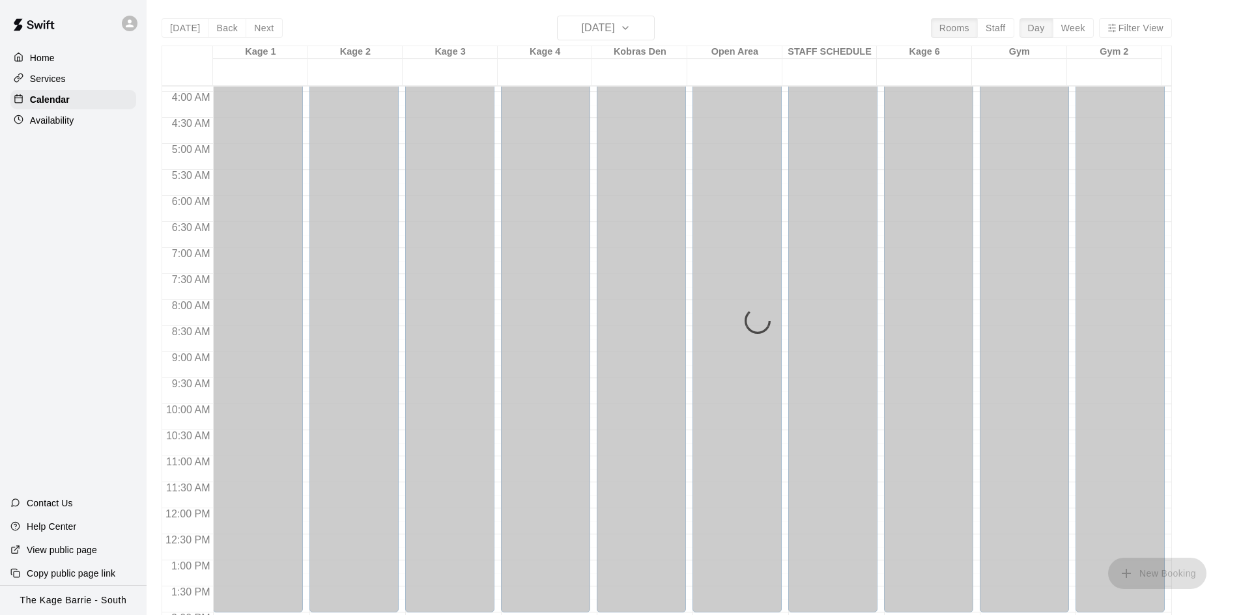
scroll to position [187, 0]
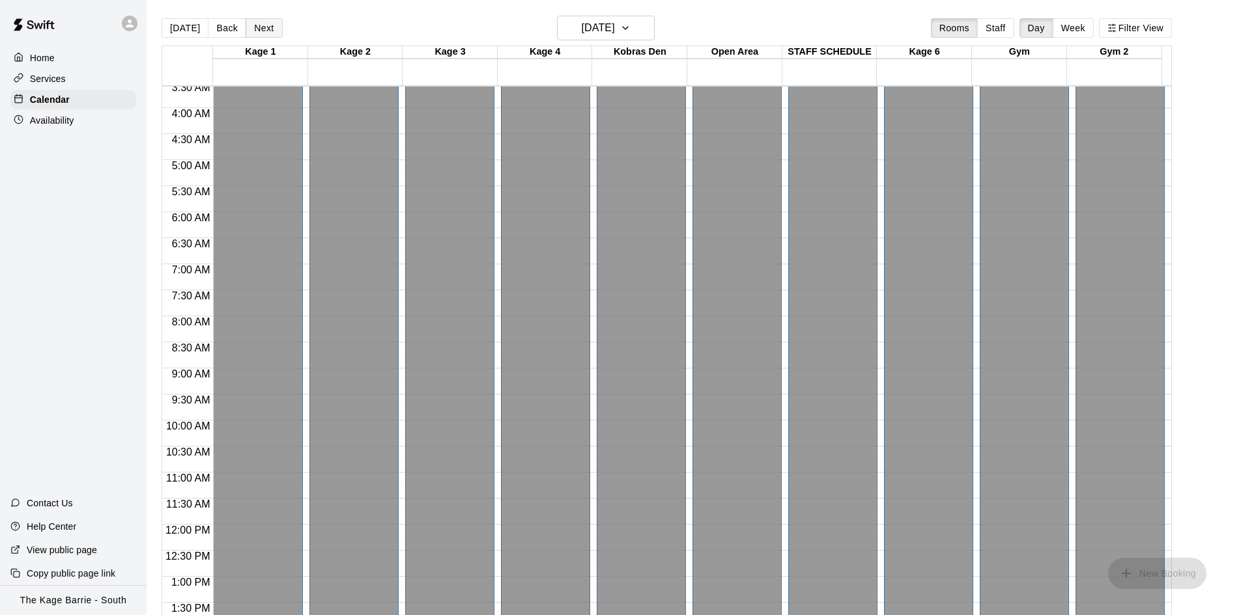
click at [267, 35] on button "Next" at bounding box center [264, 28] width 36 height 20
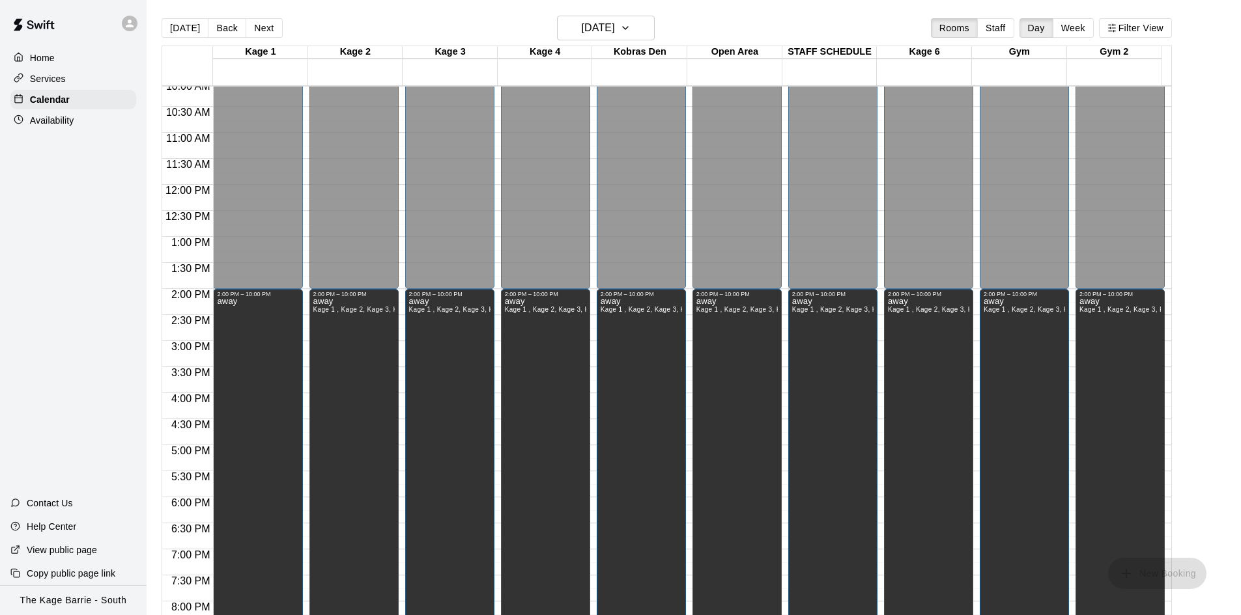
scroll to position [317, 0]
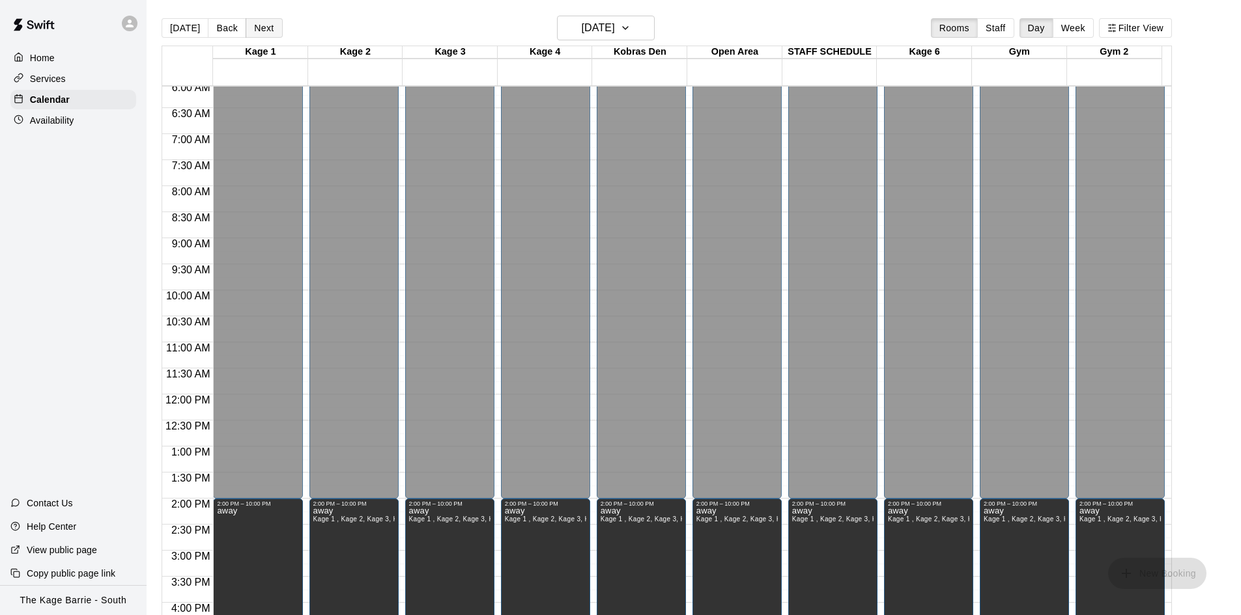
click at [263, 29] on button "Next" at bounding box center [264, 28] width 36 height 20
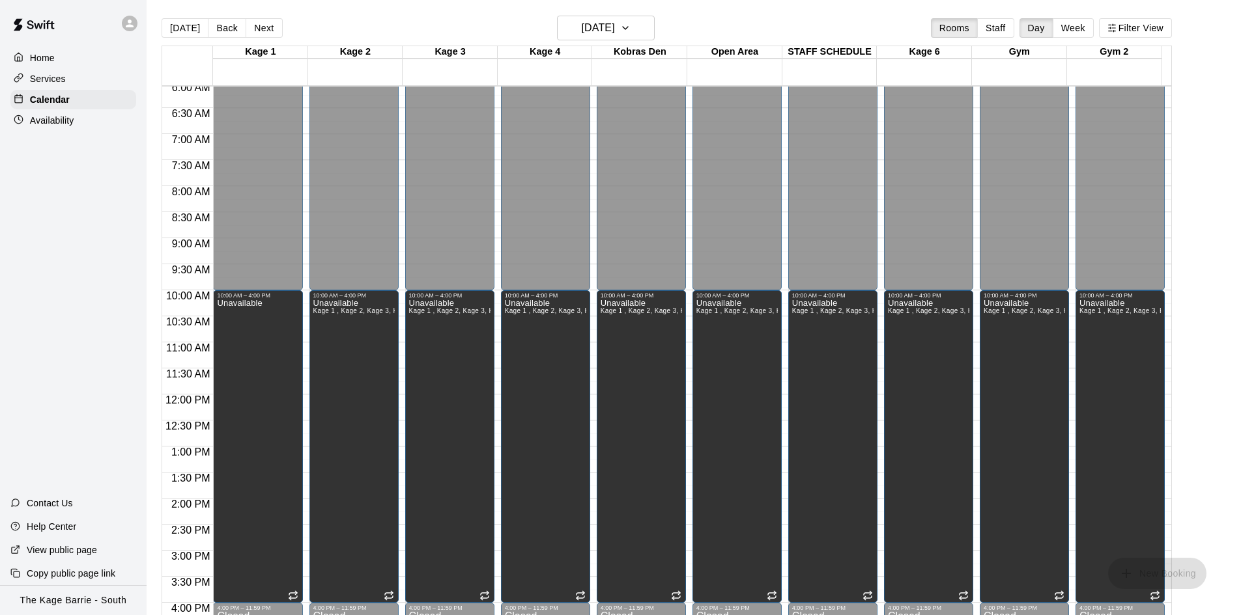
click at [260, 23] on button "Next" at bounding box center [264, 28] width 36 height 20
click at [228, 24] on button "Back" at bounding box center [227, 28] width 38 height 20
click at [268, 29] on button "Next" at bounding box center [264, 28] width 36 height 20
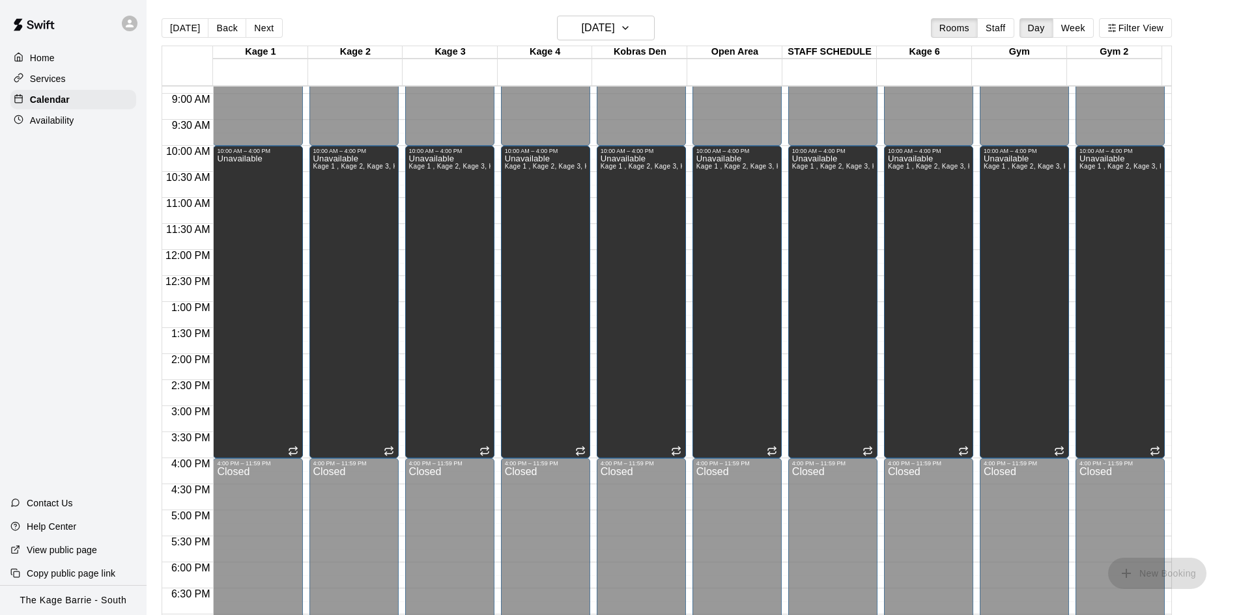
scroll to position [122, 0]
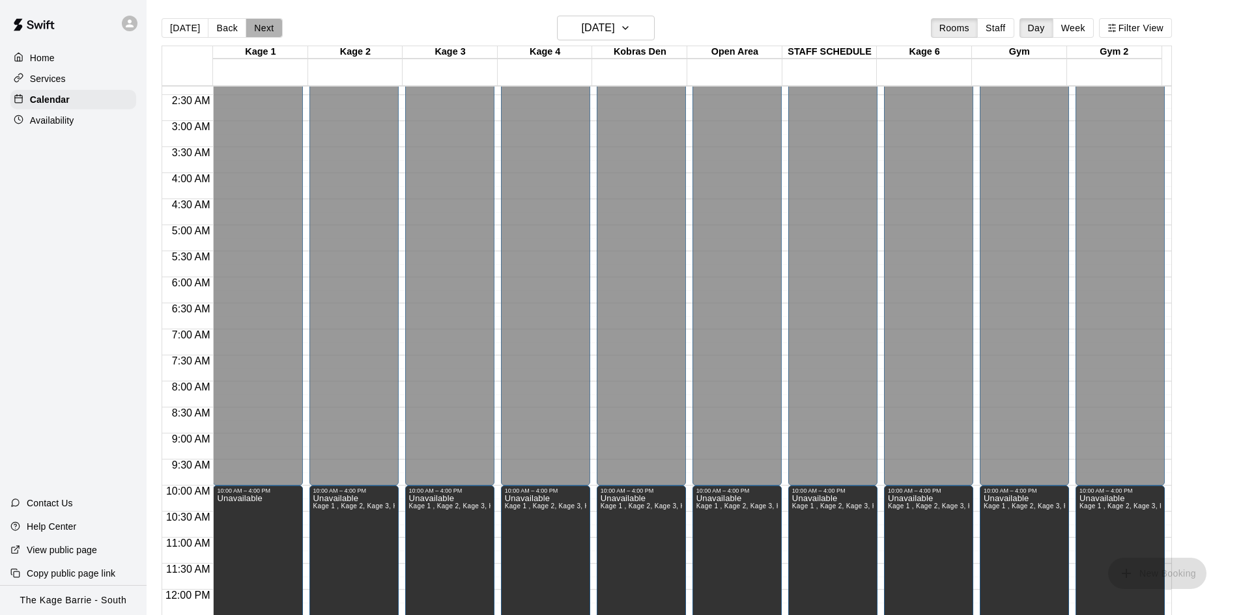
click at [259, 28] on button "Next" at bounding box center [264, 28] width 36 height 20
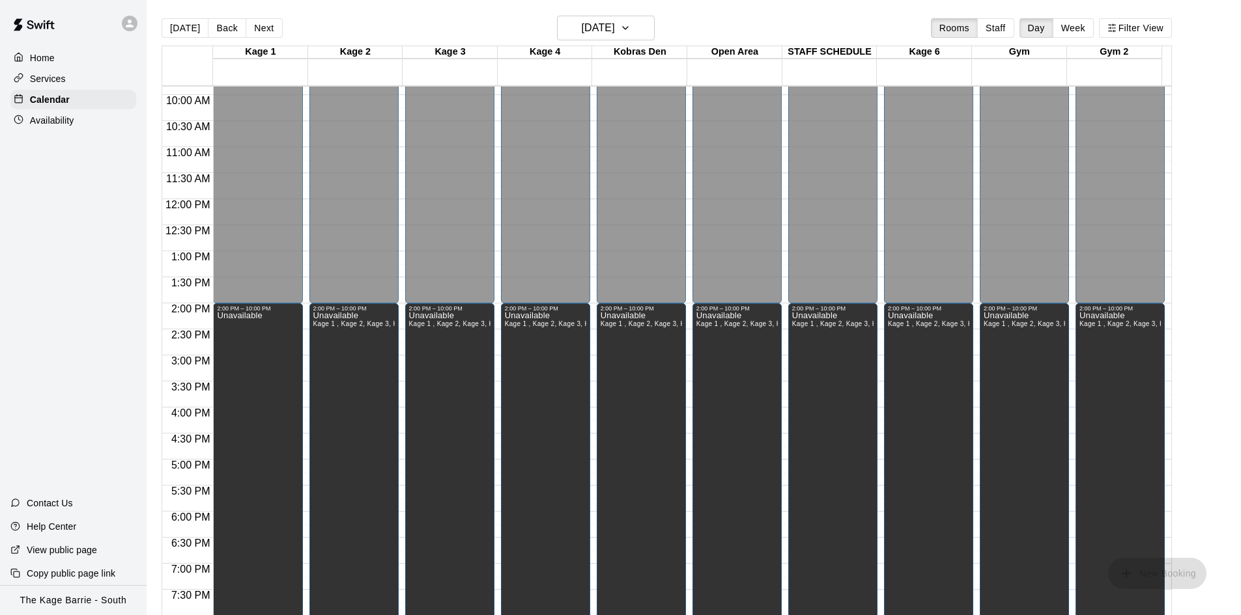
scroll to position [708, 0]
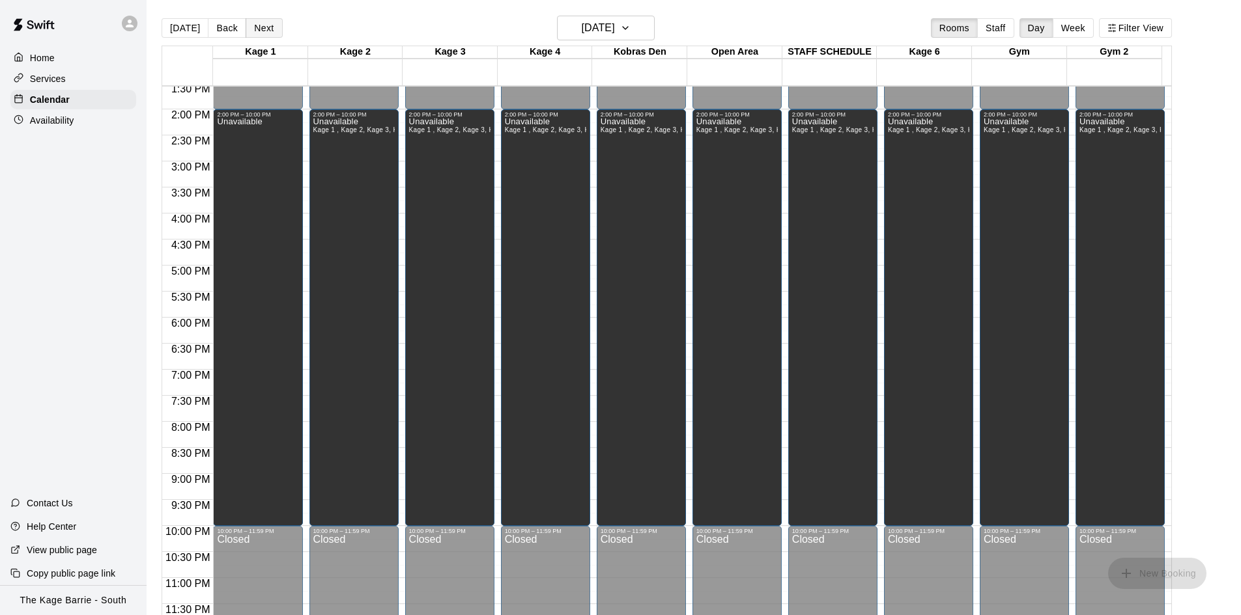
click at [270, 29] on button "Next" at bounding box center [264, 28] width 36 height 20
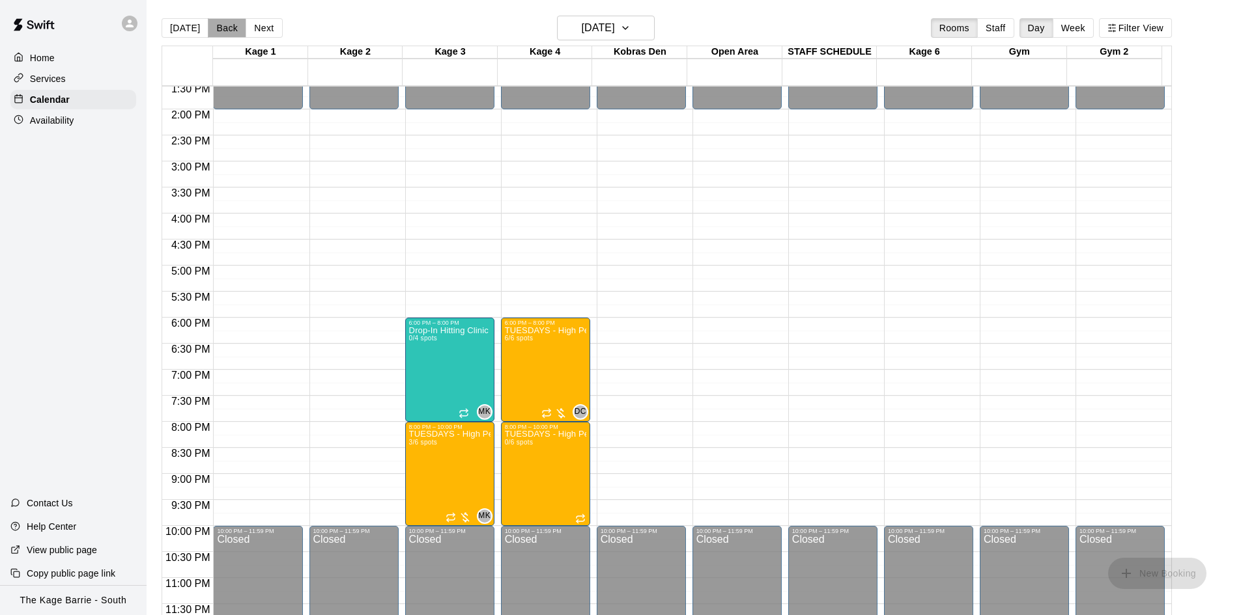
click at [218, 27] on button "Back" at bounding box center [227, 28] width 38 height 20
